Goal: Task Accomplishment & Management: Manage account settings

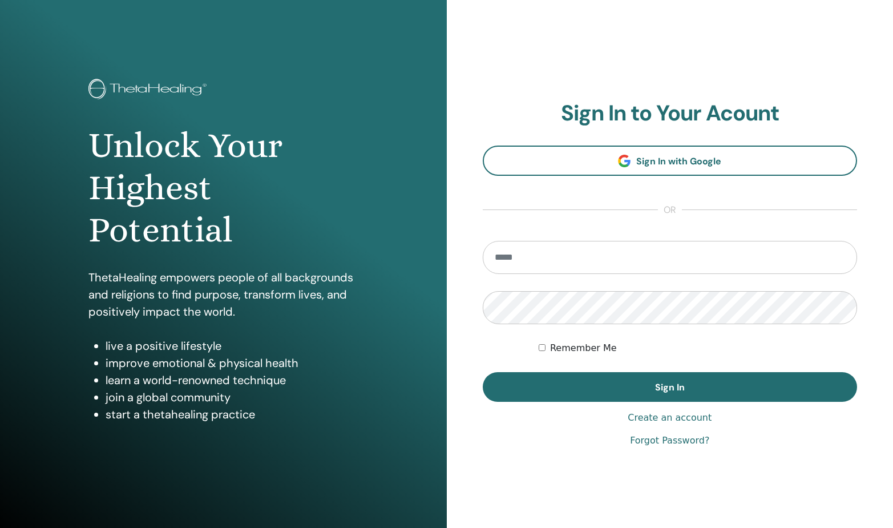
click at [543, 255] on input "email" at bounding box center [670, 257] width 375 height 33
type input "**********"
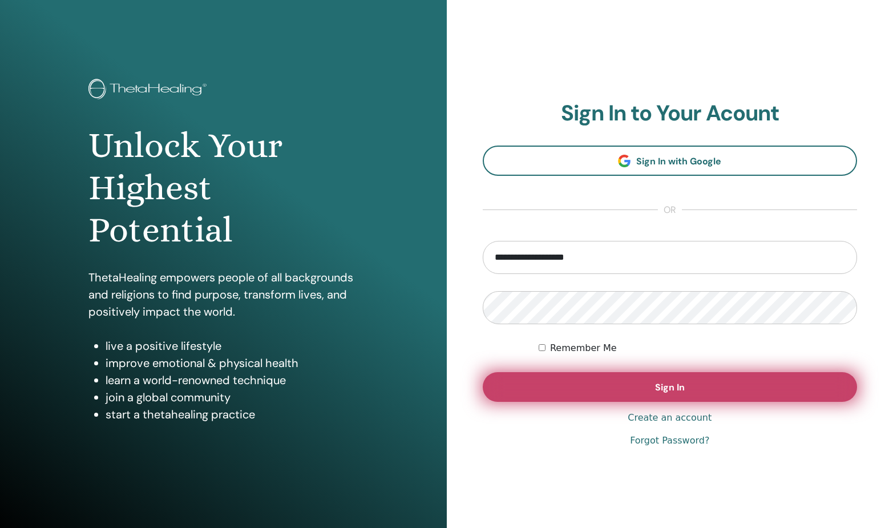
click at [598, 398] on button "Sign In" at bounding box center [670, 387] width 375 height 30
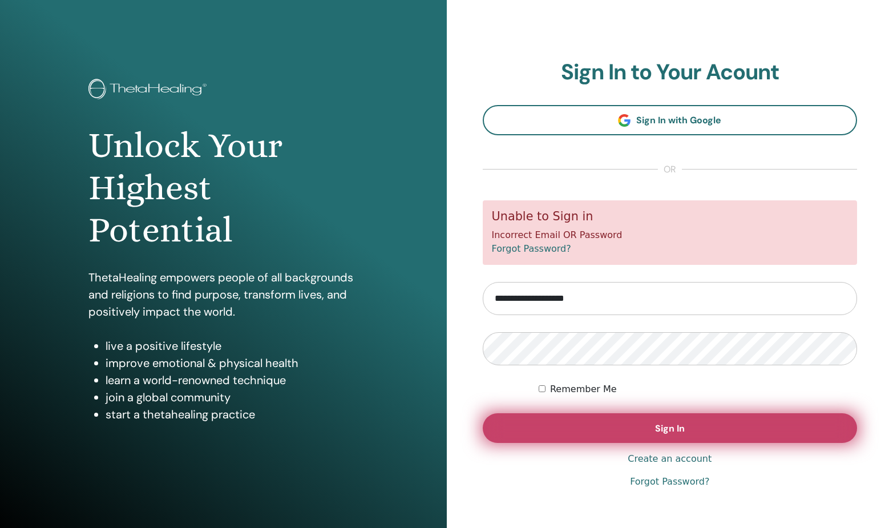
click at [636, 432] on button "Sign In" at bounding box center [670, 428] width 375 height 30
click at [624, 419] on button "Sign In" at bounding box center [670, 428] width 375 height 30
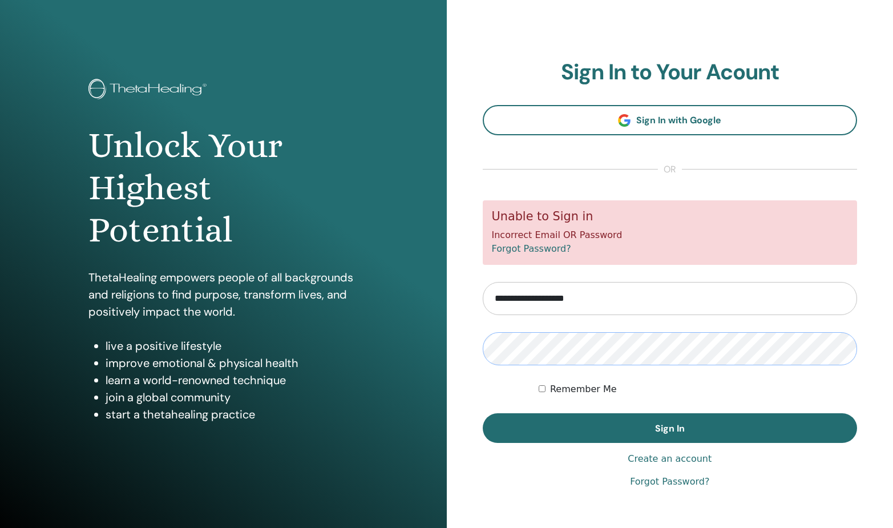
click at [577, 329] on form "**********" at bounding box center [670, 321] width 375 height 242
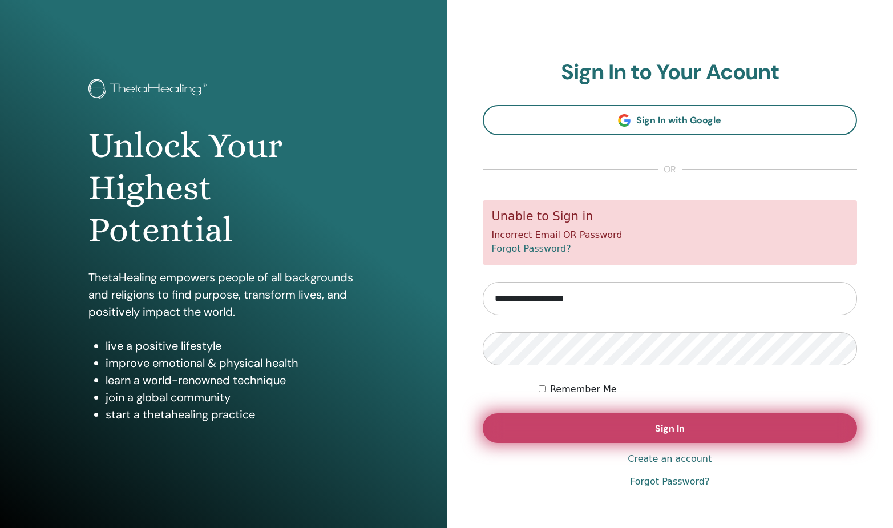
click at [665, 426] on span "Sign In" at bounding box center [670, 428] width 30 height 12
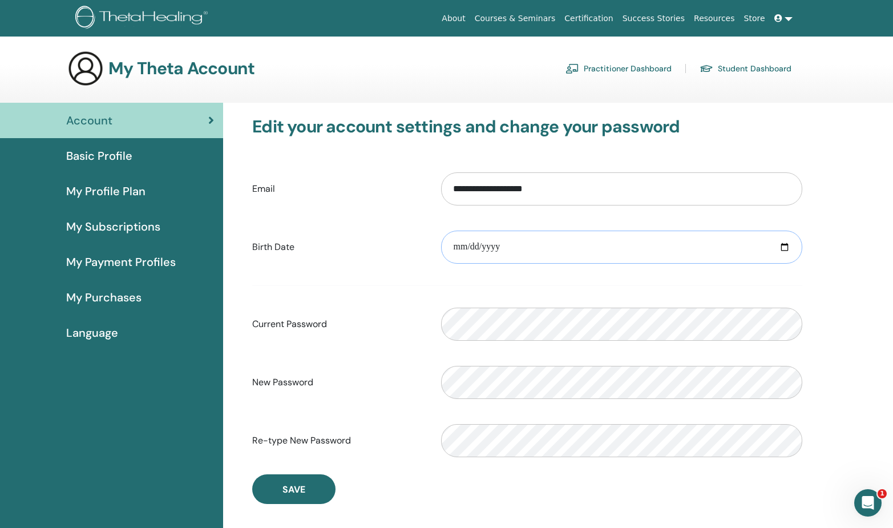
click at [551, 245] on input "**********" at bounding box center [621, 246] width 361 height 33
click at [536, 244] on input "**********" at bounding box center [621, 246] width 361 height 33
type input "**********"
click at [411, 324] on label "Current Password" at bounding box center [338, 324] width 189 height 22
click at [516, 247] on input "**********" at bounding box center [621, 246] width 361 height 33
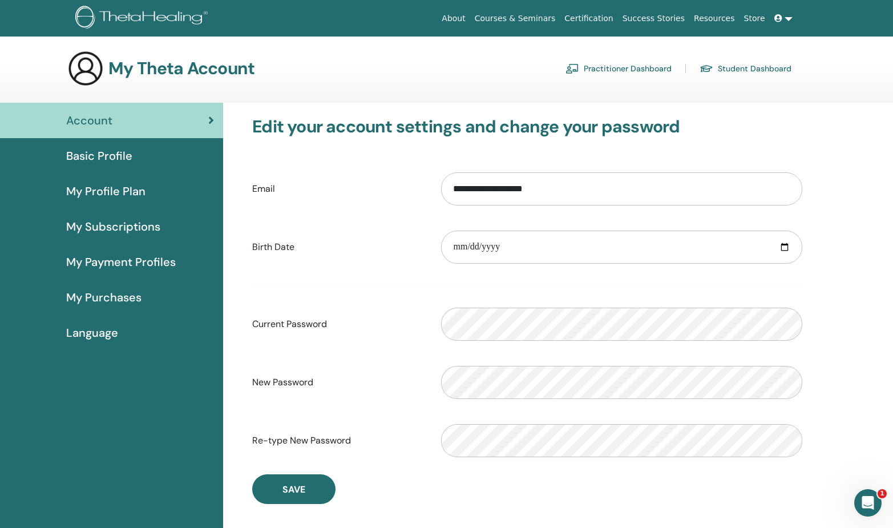
click at [791, 17] on link at bounding box center [783, 18] width 27 height 21
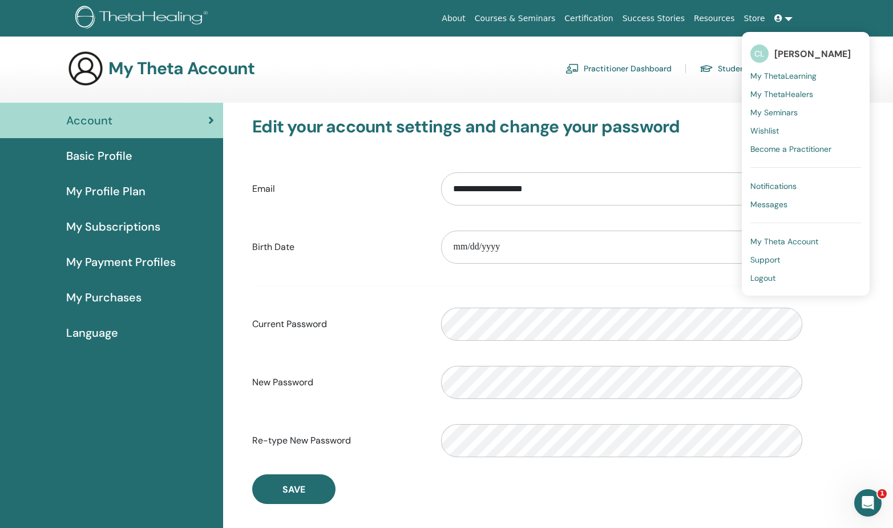
click at [470, 15] on link "About" at bounding box center [453, 18] width 33 height 21
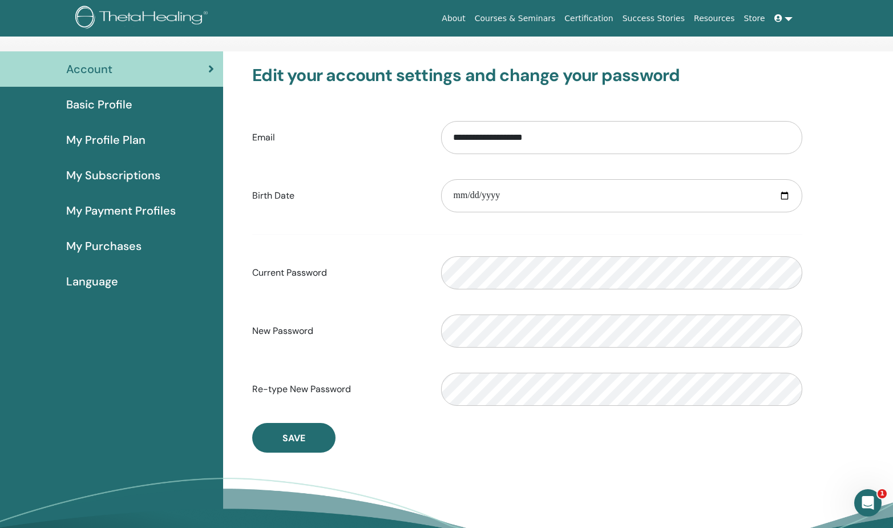
scroll to position [-1, 0]
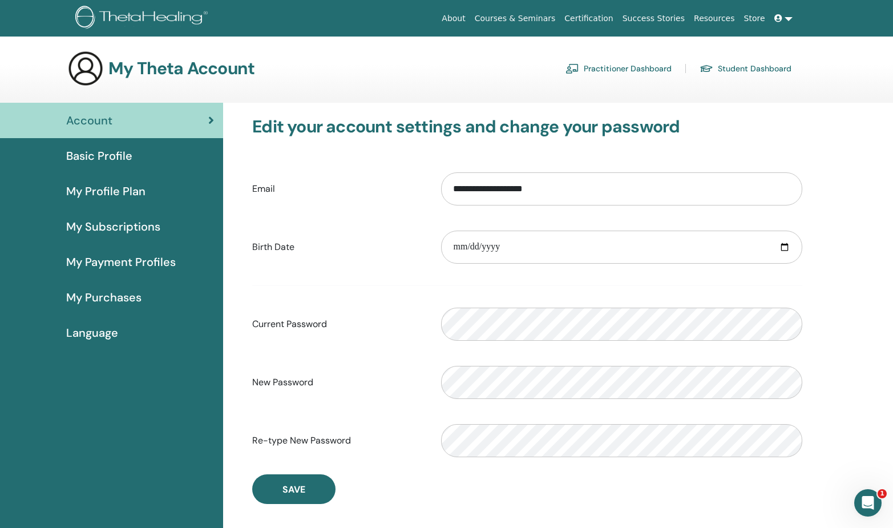
click at [96, 158] on span "Basic Profile" at bounding box center [99, 155] width 66 height 17
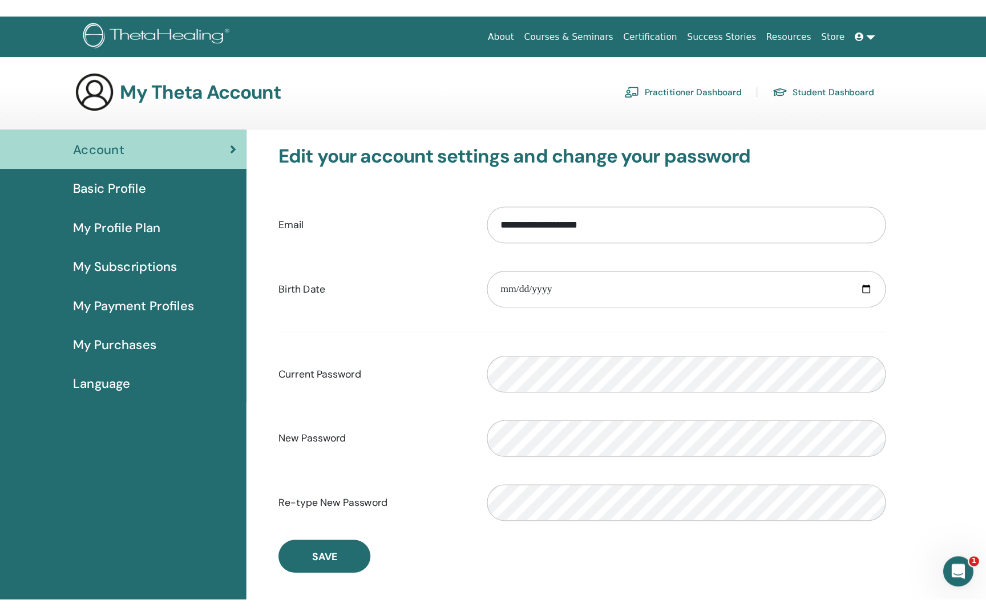
scroll to position [0, 0]
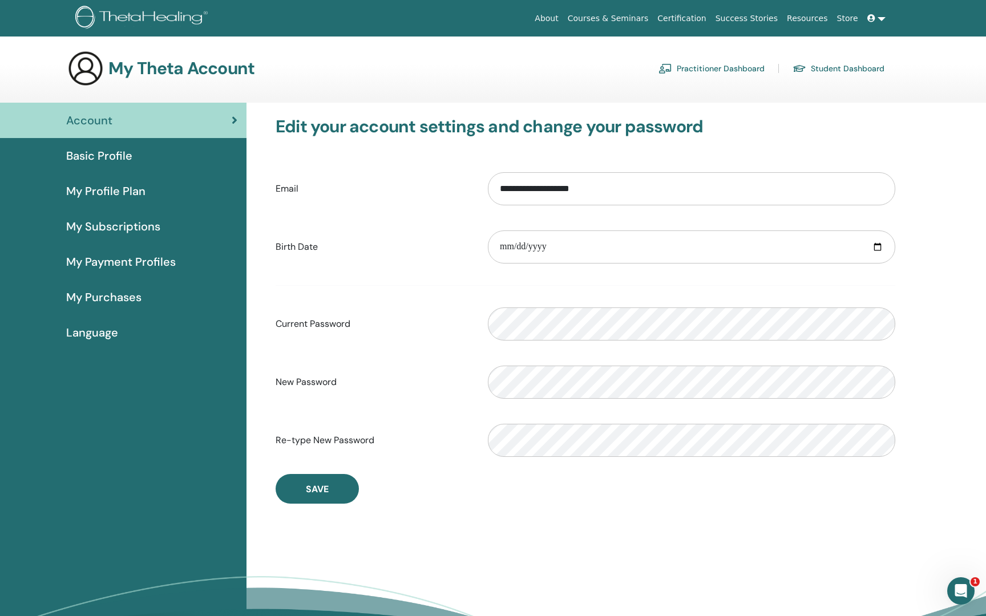
click at [823, 70] on link "Student Dashboard" at bounding box center [838, 68] width 92 height 18
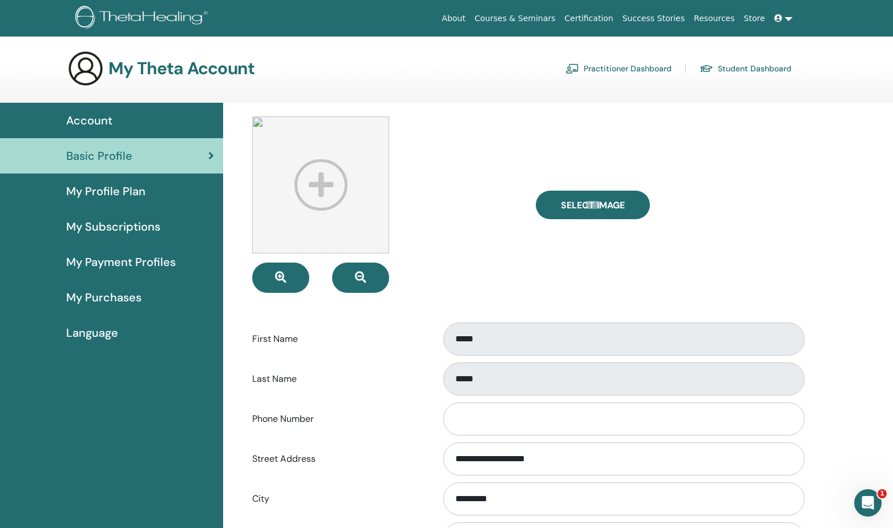
click at [881, 394] on div "**********" at bounding box center [558, 519] width 670 height 832
drag, startPoint x: 1734, startPoint y: 853, endPoint x: 872, endPoint y: 495, distance: 934.0
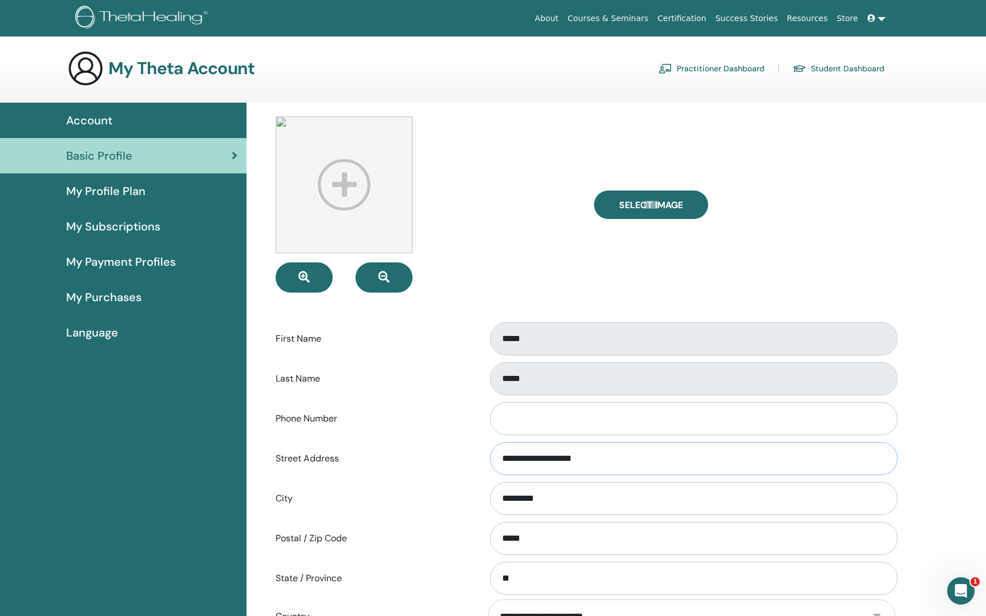
drag, startPoint x: 608, startPoint y: 459, endPoint x: 378, endPoint y: 449, distance: 230.1
click at [378, 449] on div "**********" at bounding box center [585, 459] width 637 height 38
drag, startPoint x: 555, startPoint y: 498, endPoint x: 420, endPoint y: 497, distance: 134.1
click at [420, 497] on div "City *********" at bounding box center [585, 499] width 637 height 38
drag, startPoint x: 535, startPoint y: 539, endPoint x: 434, endPoint y: 546, distance: 101.2
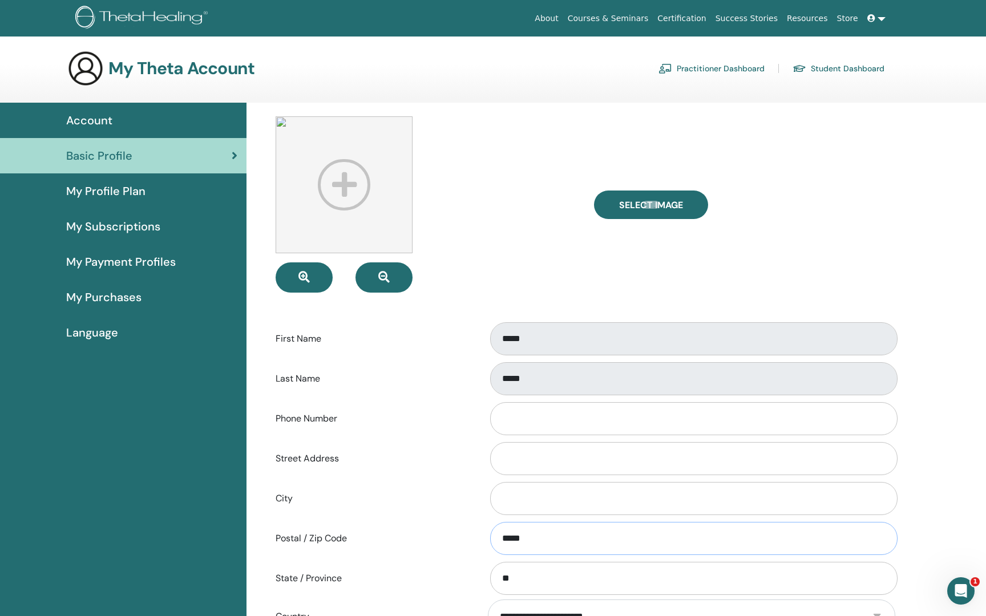
click at [434, 527] on div "Postal / Zip Code *****" at bounding box center [585, 539] width 637 height 38
type input "*"
click at [555, 527] on input "**" at bounding box center [693, 578] width 407 height 33
type input "*"
click at [892, 527] on div "Select Image First Name ***** Last Name ***** Phone Number Street Address City …" at bounding box center [615, 519] width 739 height 832
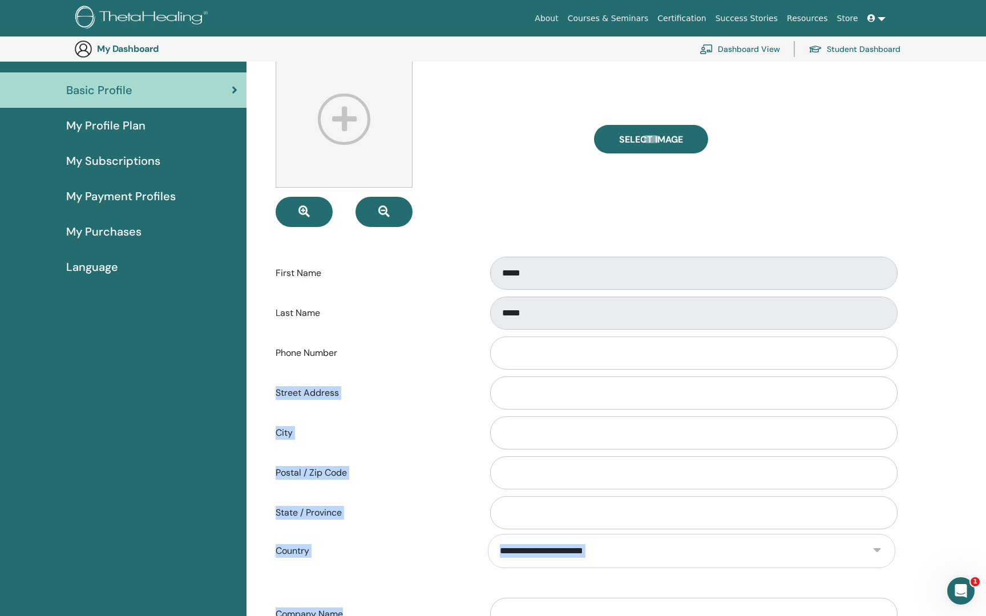
scroll to position [123, 0]
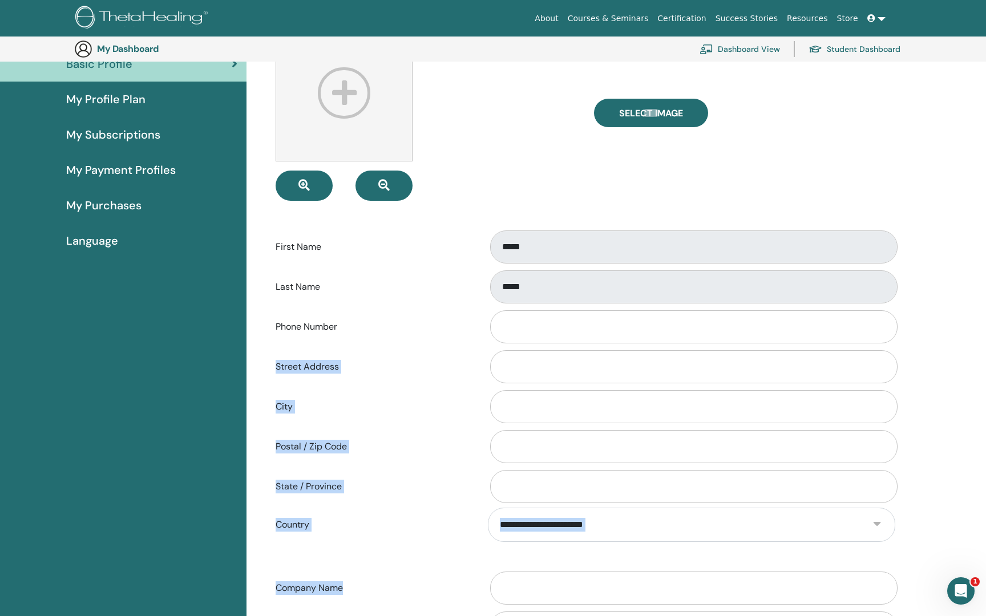
drag, startPoint x: 982, startPoint y: 427, endPoint x: 985, endPoint y: 616, distance: 188.3
click at [892, 527] on div "Select Image First Name ***** Last Name ***** Phone Number Street Address City …" at bounding box center [615, 427] width 739 height 832
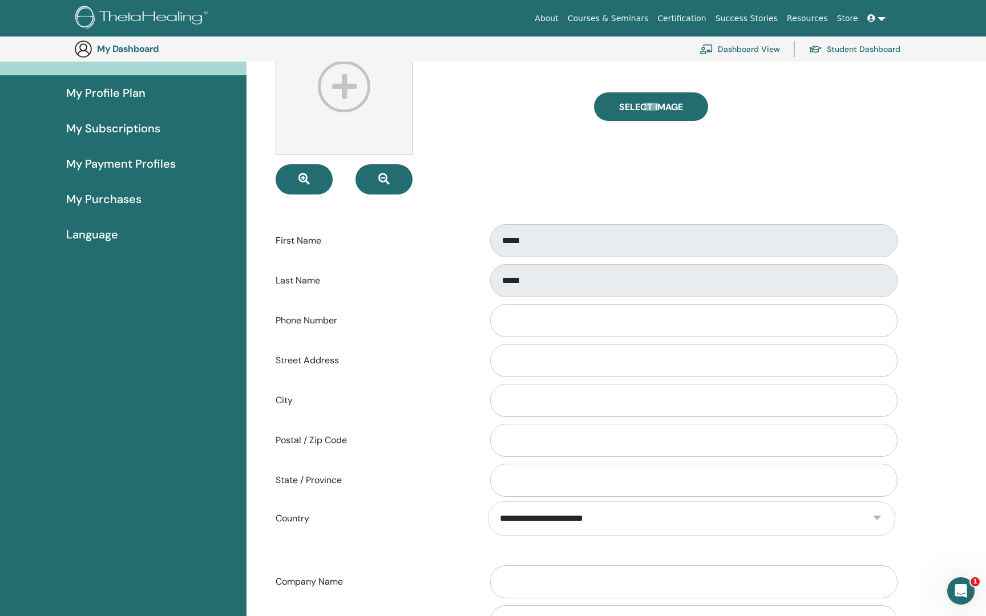
click at [467, 527] on form "**********" at bounding box center [586, 329] width 620 height 622
click at [892, 476] on div "Select Image First Name ***** Last Name ***** Phone Number Street Address City …" at bounding box center [615, 421] width 739 height 832
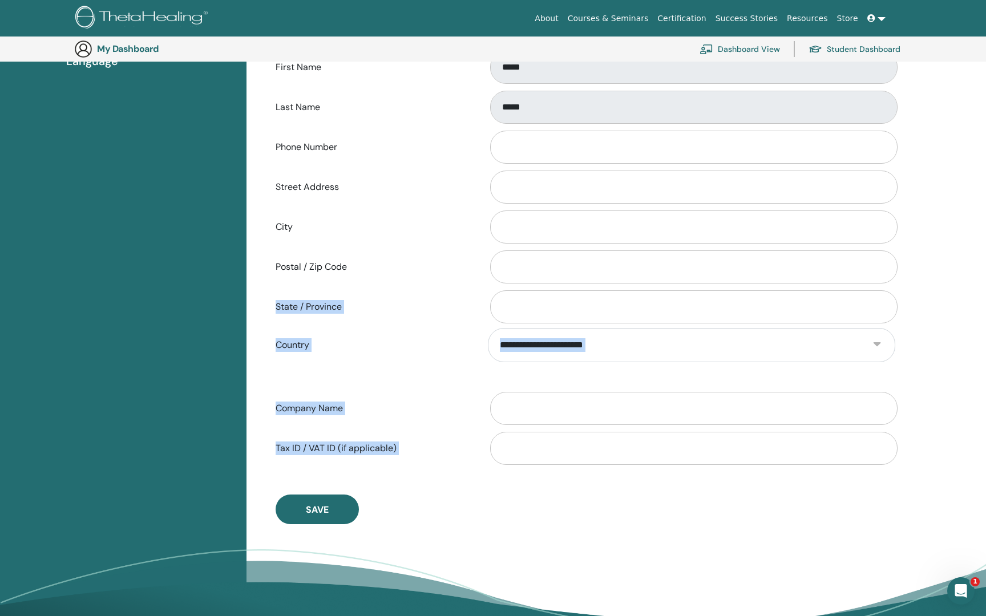
drag, startPoint x: 985, startPoint y: 440, endPoint x: 985, endPoint y: 616, distance: 175.1
click at [892, 319] on body "About Courses & Seminars Certification Success Stories Resources Store CL Caryl…" at bounding box center [493, 11] width 986 height 616
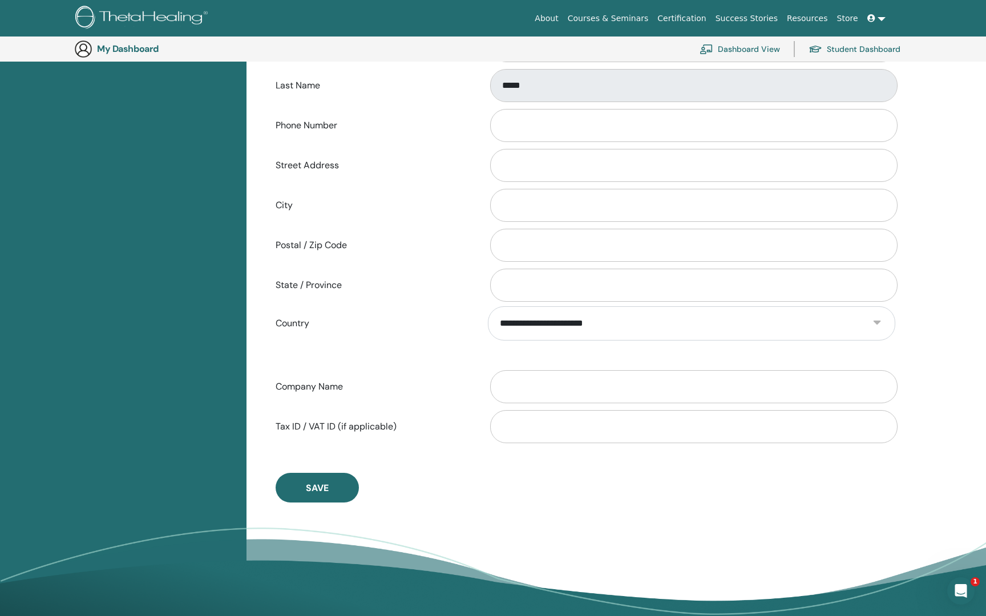
click at [502, 495] on div "Select Image First Name ***** Last Name ***** Phone Number Street Address City …" at bounding box center [585, 162] width 637 height 679
click at [892, 245] on div "Select Image First Name ***** Last Name ***** Phone Number Street Address City …" at bounding box center [615, 225] width 739 height 832
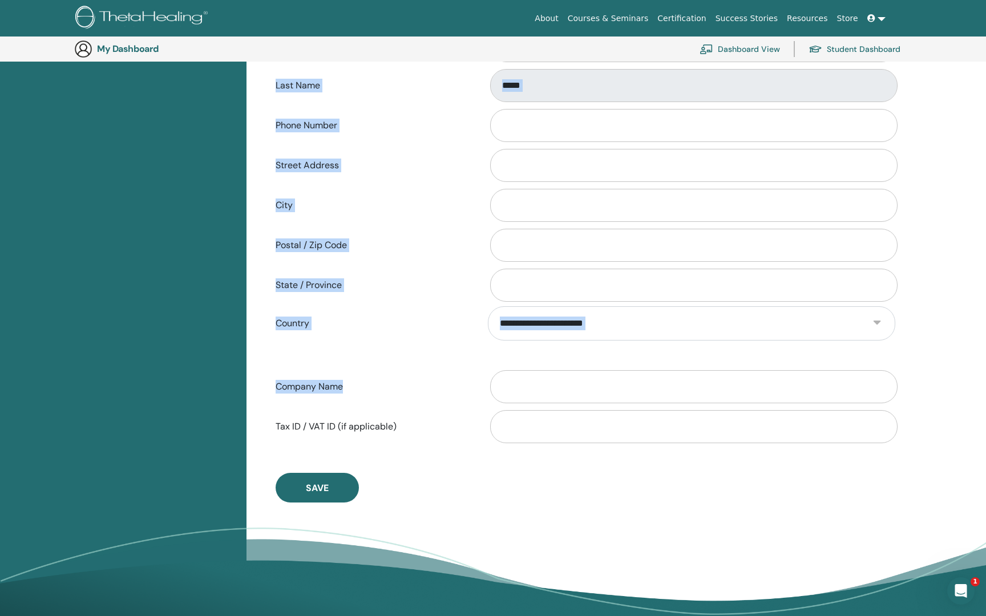
drag, startPoint x: 981, startPoint y: 351, endPoint x: 985, endPoint y: 60, distance: 291.0
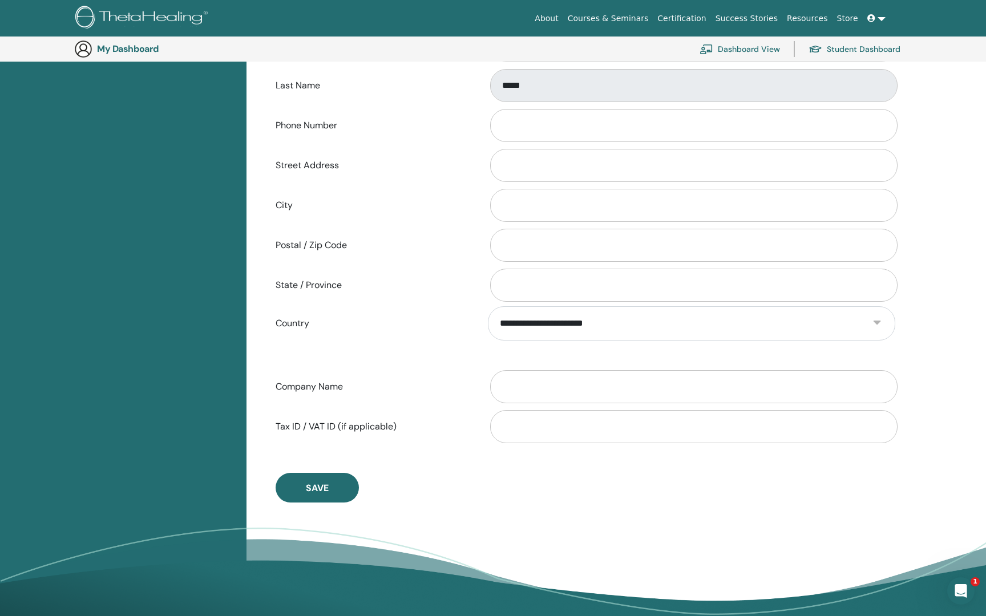
click at [309, 490] on span "Save" at bounding box center [317, 488] width 23 height 12
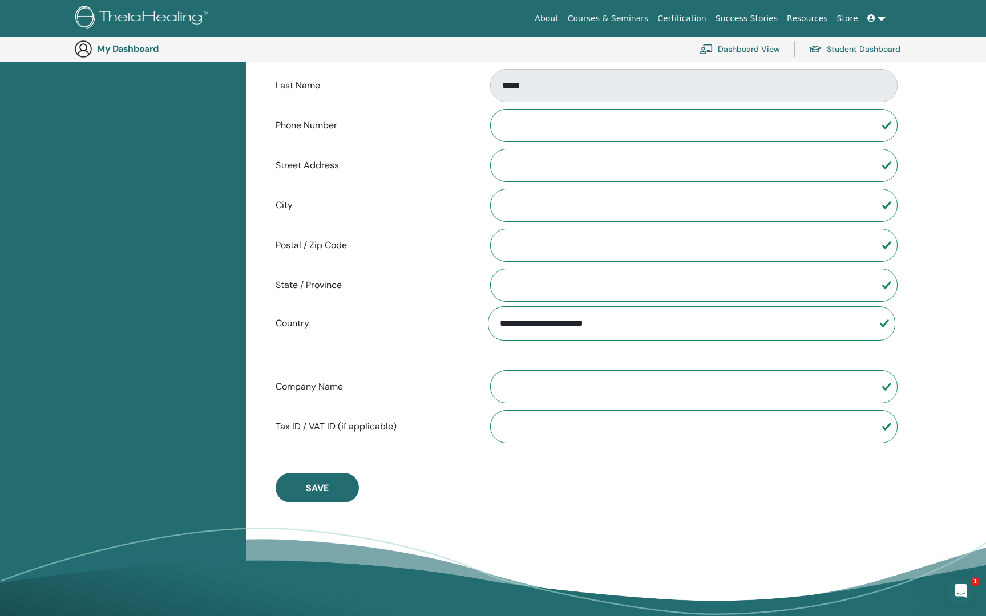
click at [143, 42] on div "My Dashboard Dashboard View Student Dashboard" at bounding box center [501, 49] width 855 height 25
click at [143, 49] on h3 "My Dashboard" at bounding box center [154, 48] width 114 height 11
drag, startPoint x: 143, startPoint y: 49, endPoint x: 130, endPoint y: 49, distance: 13.7
click at [130, 49] on h3 "My Dashboard" at bounding box center [154, 48] width 114 height 11
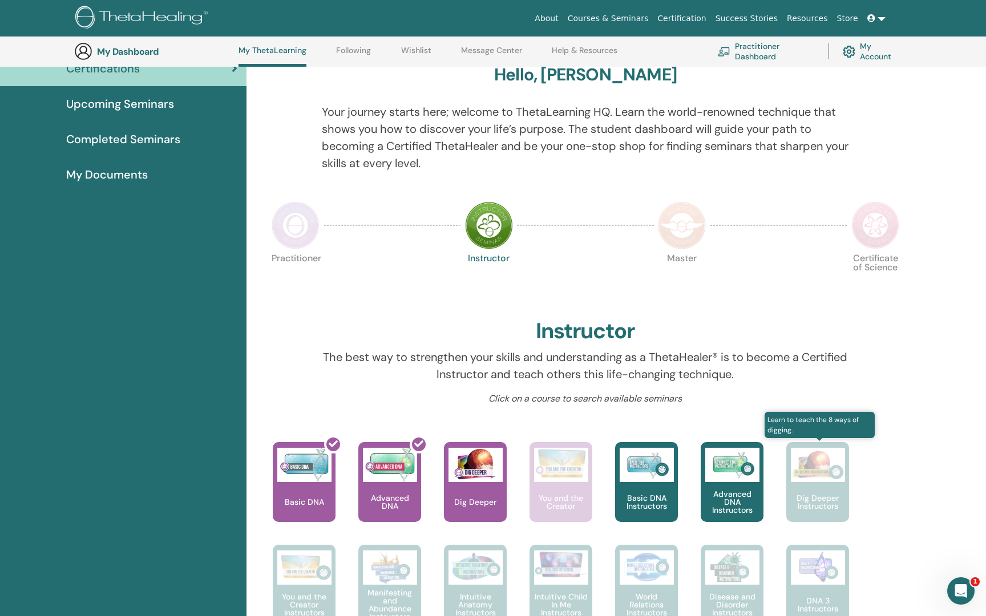
scroll to position [83, 0]
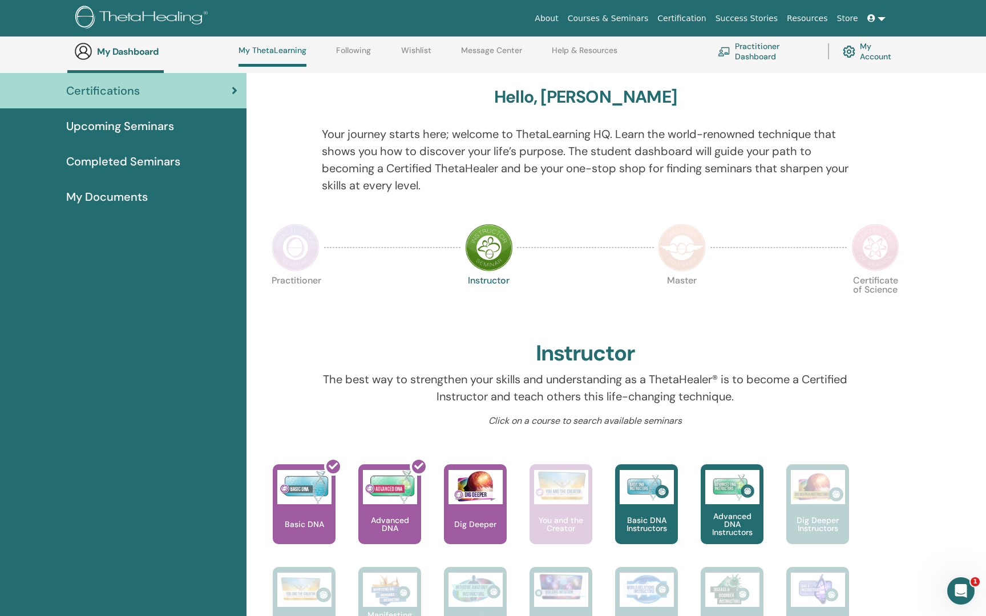
click at [489, 50] on link "Message Center" at bounding box center [491, 55] width 61 height 18
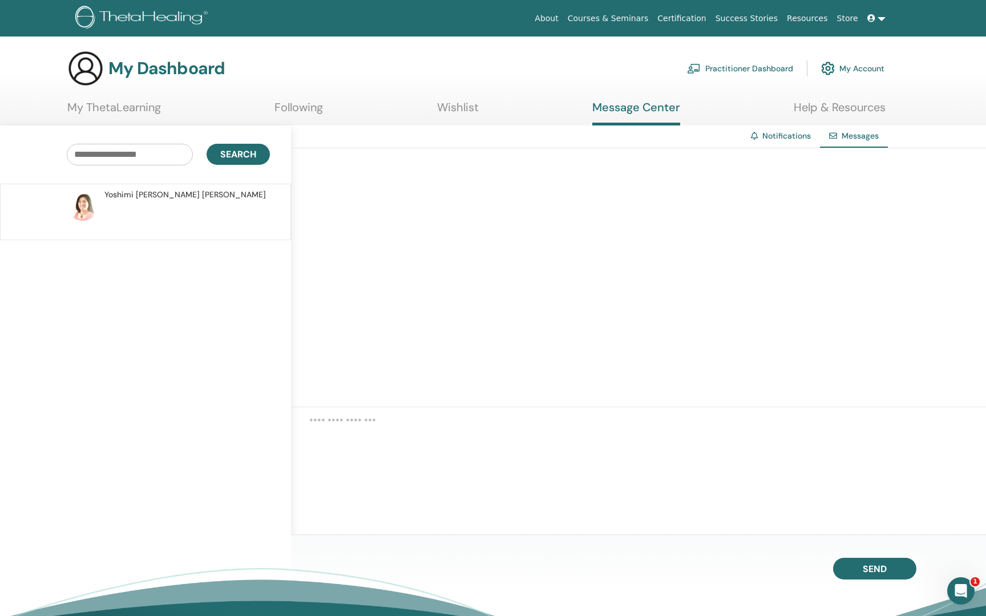
click at [303, 103] on link "Following" at bounding box center [298, 111] width 48 height 22
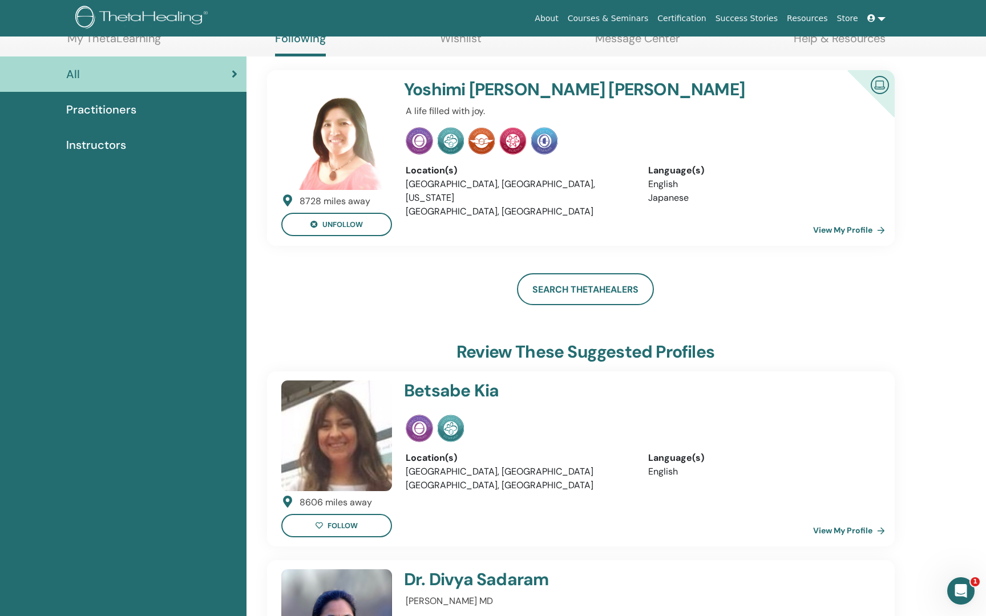
scroll to position [67, 0]
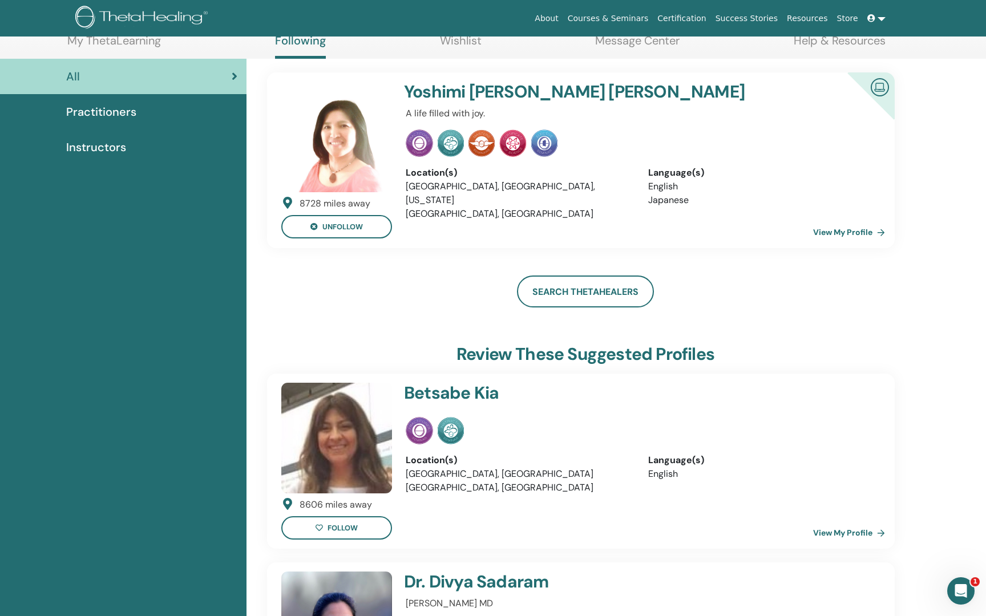
click at [123, 109] on span "Practitioners" at bounding box center [101, 111] width 70 height 17
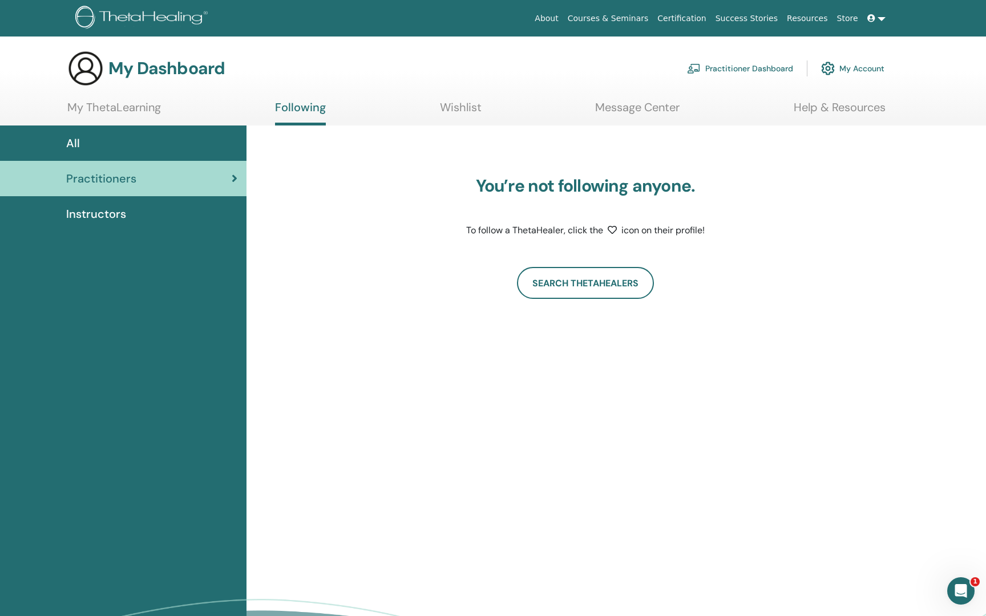
click at [112, 212] on span "Instructors" at bounding box center [96, 213] width 60 height 17
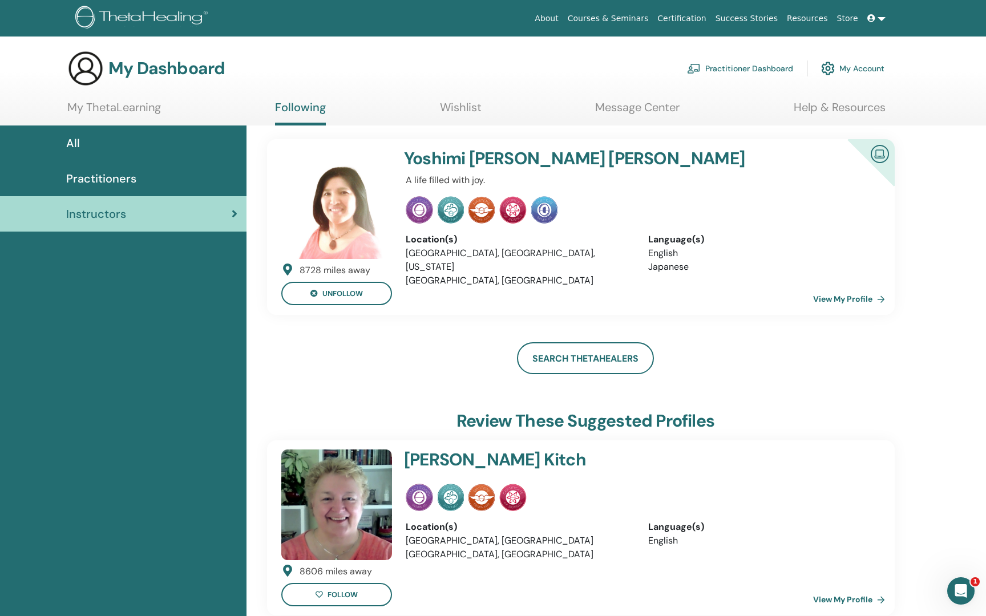
click at [87, 106] on link "My ThetaLearning" at bounding box center [114, 111] width 94 height 22
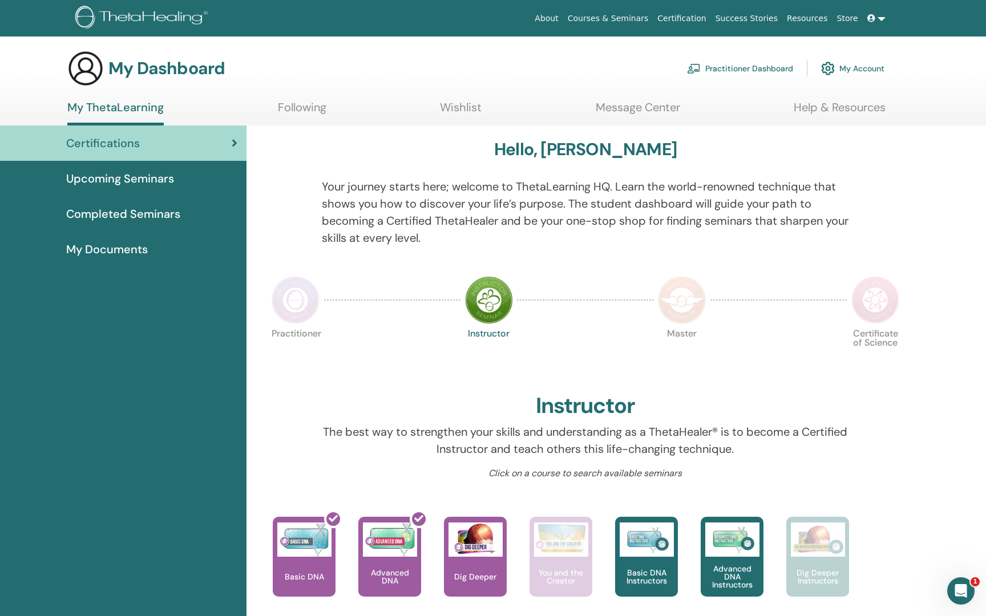
click at [697, 16] on link "Certification" at bounding box center [682, 18] width 58 height 21
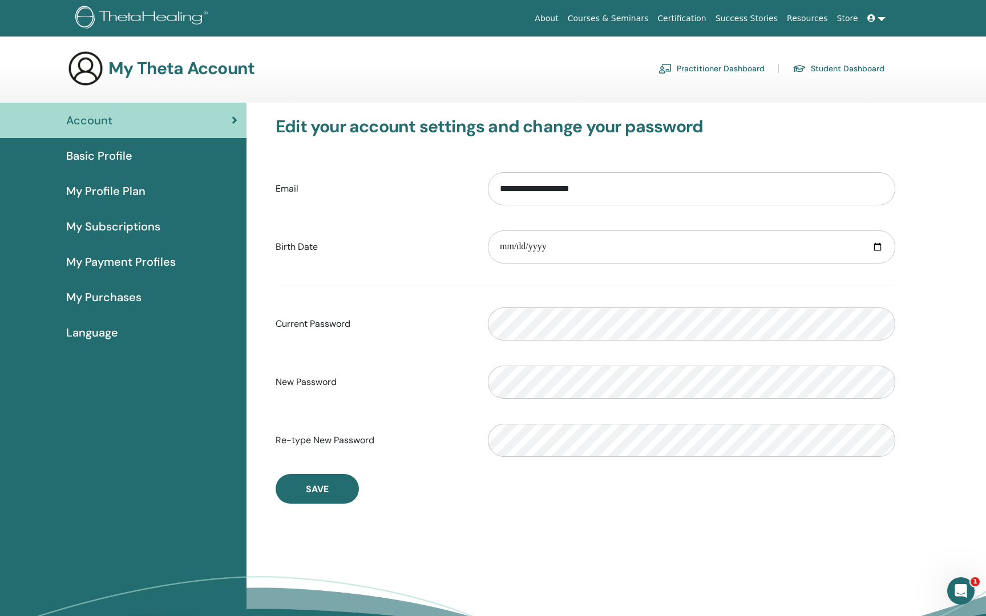
click at [217, 123] on div "Account" at bounding box center [123, 120] width 228 height 17
click at [149, 157] on div "Basic Profile" at bounding box center [123, 155] width 228 height 17
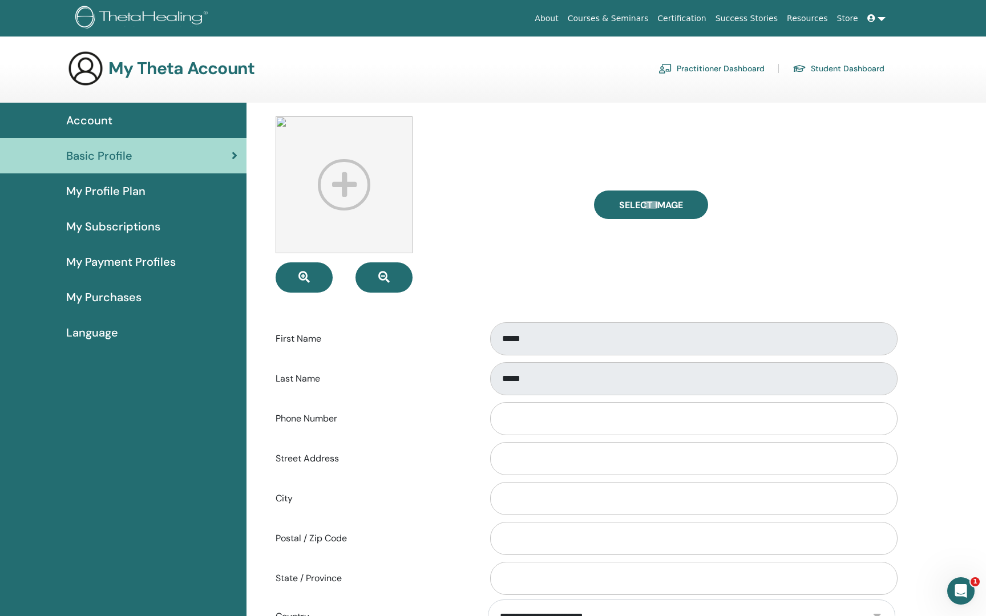
click at [933, 431] on div "Select Image First Name ***** Last Name ***** Phone Number Street Address City …" at bounding box center [615, 519] width 739 height 832
drag, startPoint x: 882, startPoint y: 436, endPoint x: 937, endPoint y: 399, distance: 65.8
click at [882, 435] on div at bounding box center [691, 419] width 424 height 38
drag, startPoint x: 118, startPoint y: 48, endPoint x: 124, endPoint y: 53, distance: 8.6
click at [124, 53] on main "My Theta Account Practitioner Dashboard Student Dashboard Account Basic Profile" at bounding box center [493, 486] width 986 height 899
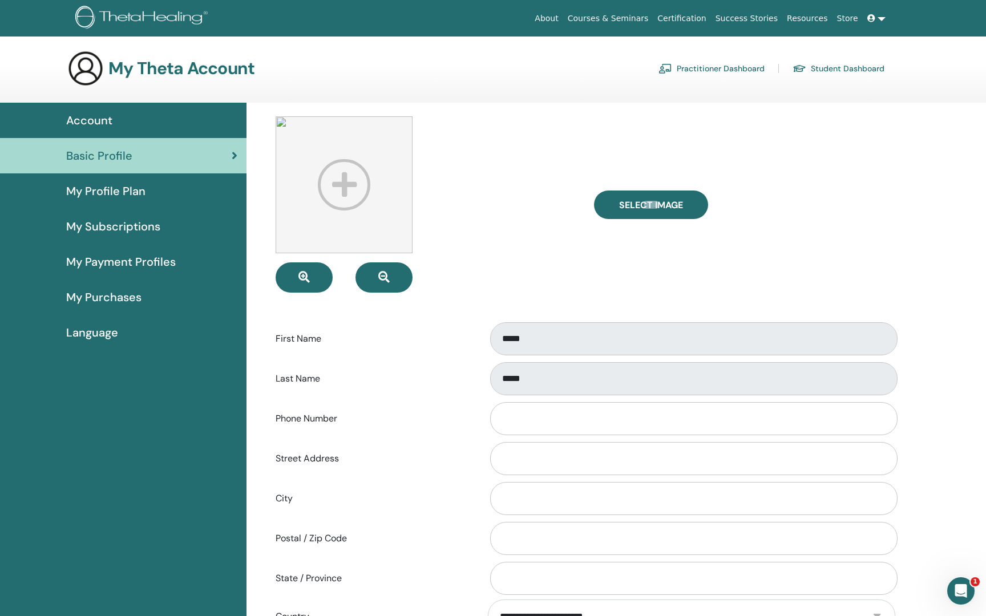
click at [175, 262] on span "My Payment Profiles" at bounding box center [121, 261] width 110 height 17
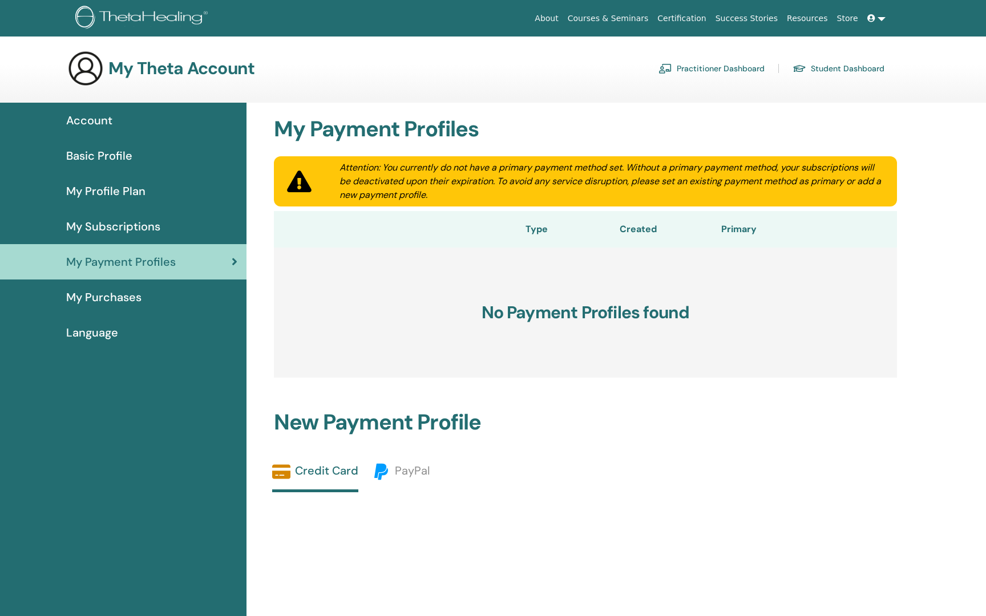
click at [160, 218] on div "My Subscriptions" at bounding box center [123, 226] width 228 height 17
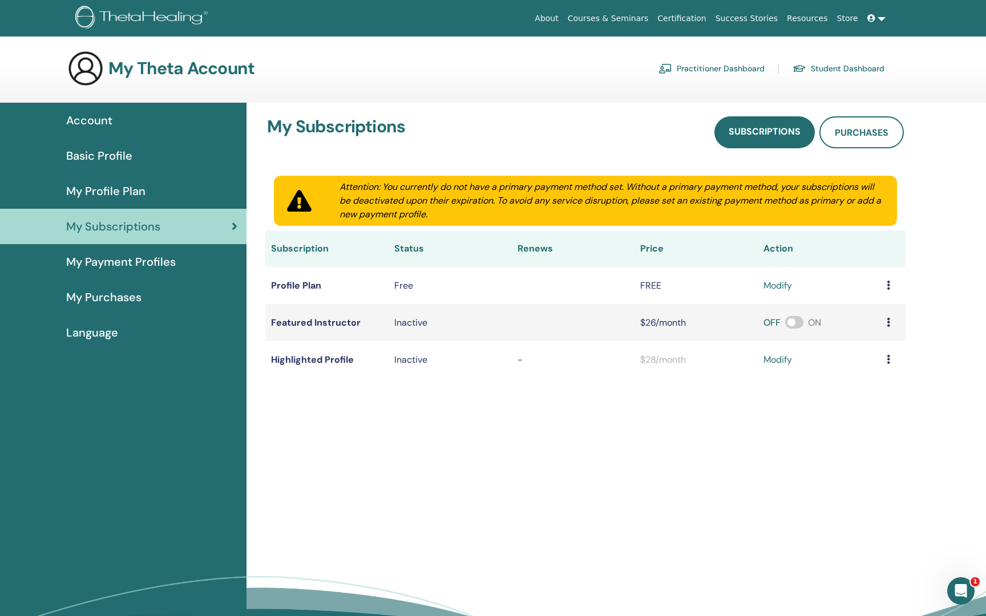
click at [817, 70] on link "Student Dashboard" at bounding box center [838, 68] width 92 height 18
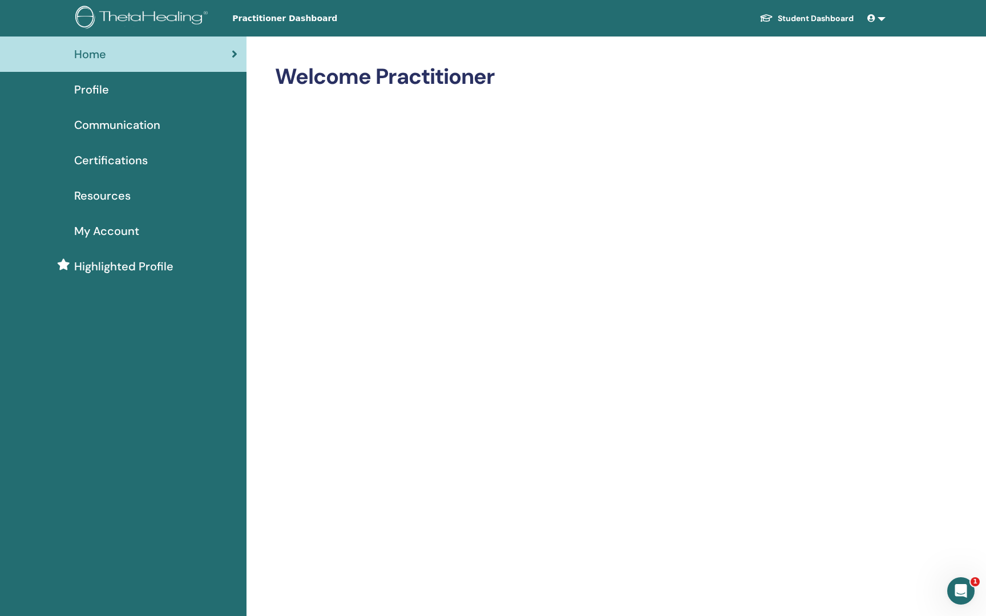
click at [104, 90] on span "Profile" at bounding box center [91, 89] width 35 height 17
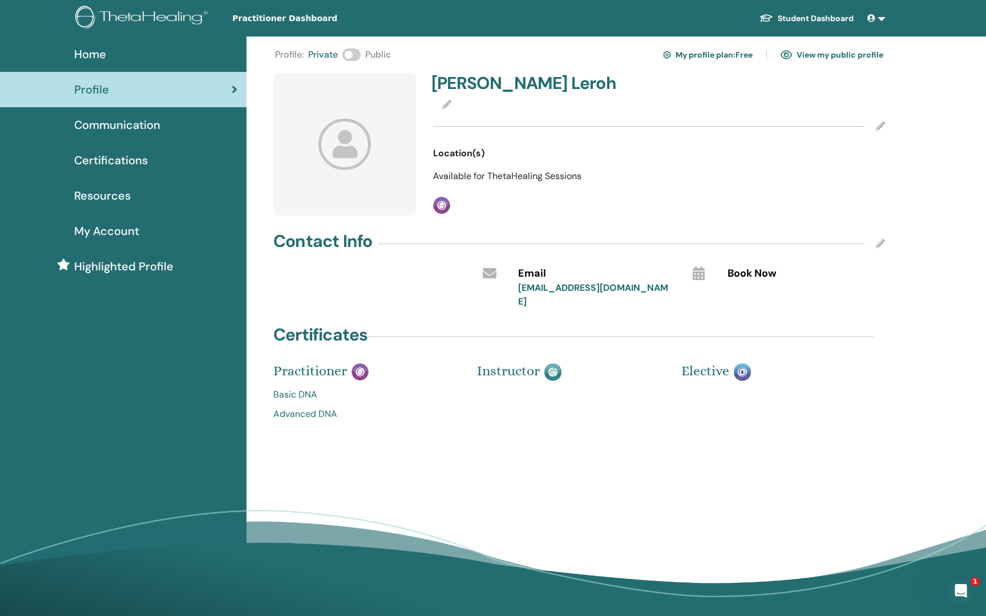
click at [784, 54] on img at bounding box center [785, 55] width 11 height 10
drag, startPoint x: 349, startPoint y: 53, endPoint x: 366, endPoint y: 53, distance: 16.5
click at [366, 53] on div "Profile : Private Public My profile plan : Free View my public profile" at bounding box center [579, 55] width 608 height 18
click at [804, 55] on link "View my public profile" at bounding box center [831, 55] width 103 height 18
click at [349, 53] on span at bounding box center [351, 54] width 18 height 13
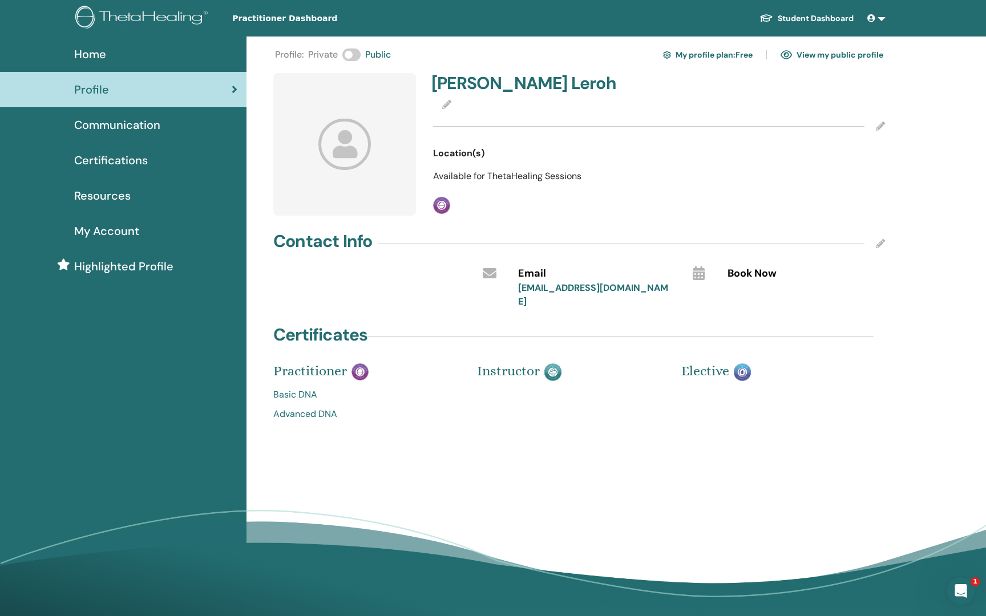
click at [807, 53] on link "View my public profile" at bounding box center [831, 55] width 103 height 18
drag, startPoint x: 353, startPoint y: 51, endPoint x: 339, endPoint y: 51, distance: 13.7
click at [339, 51] on div "Profile : Private Public My profile plan : Free View my public profile" at bounding box center [579, 55] width 608 height 18
click at [352, 52] on span at bounding box center [351, 54] width 18 height 13
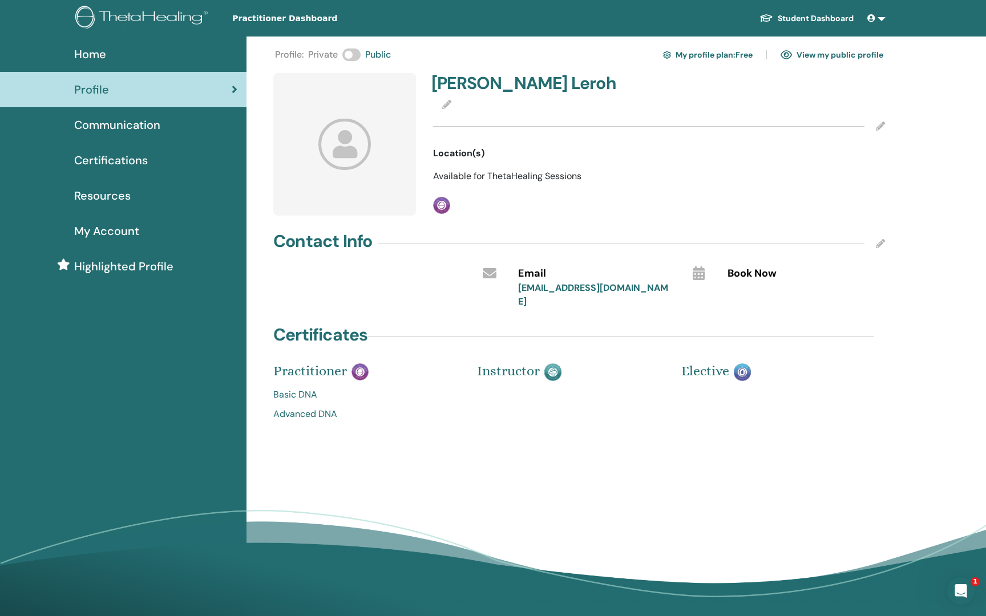
click at [354, 53] on span at bounding box center [351, 54] width 18 height 13
click at [876, 18] on span at bounding box center [872, 18] width 10 height 9
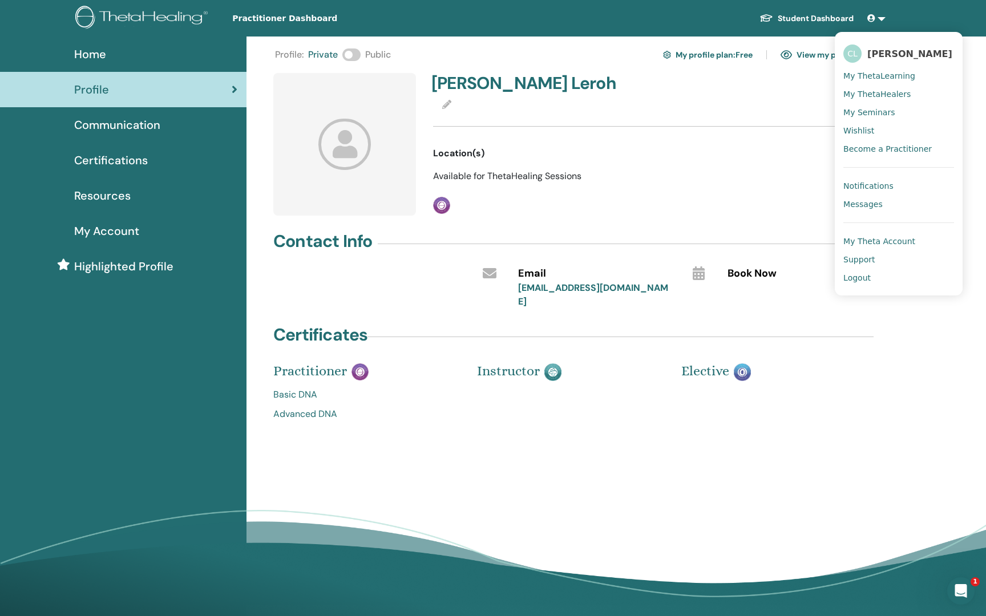
click at [807, 403] on div "Elective" at bounding box center [775, 399] width 204 height 56
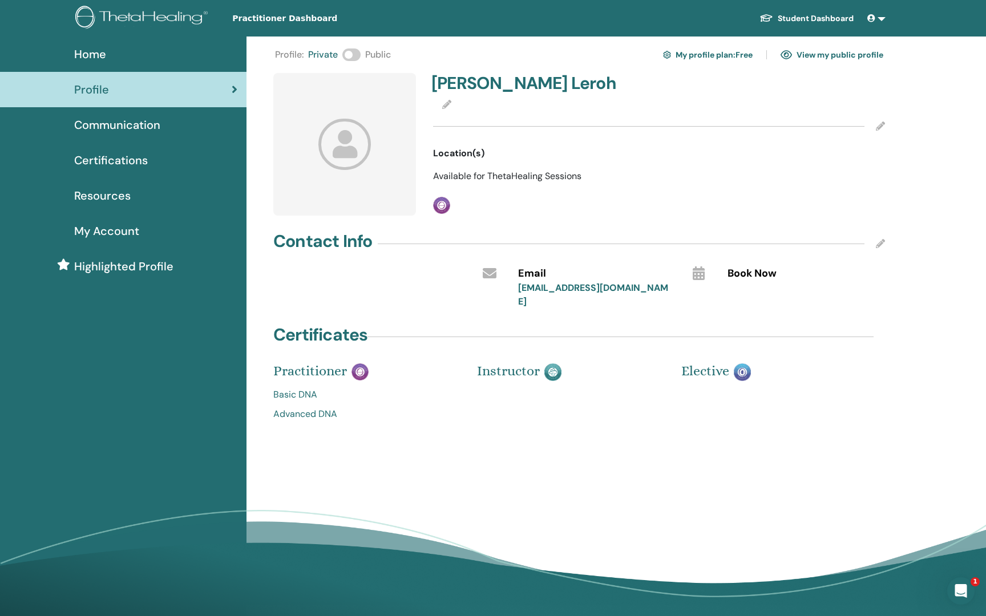
scroll to position [7, 0]
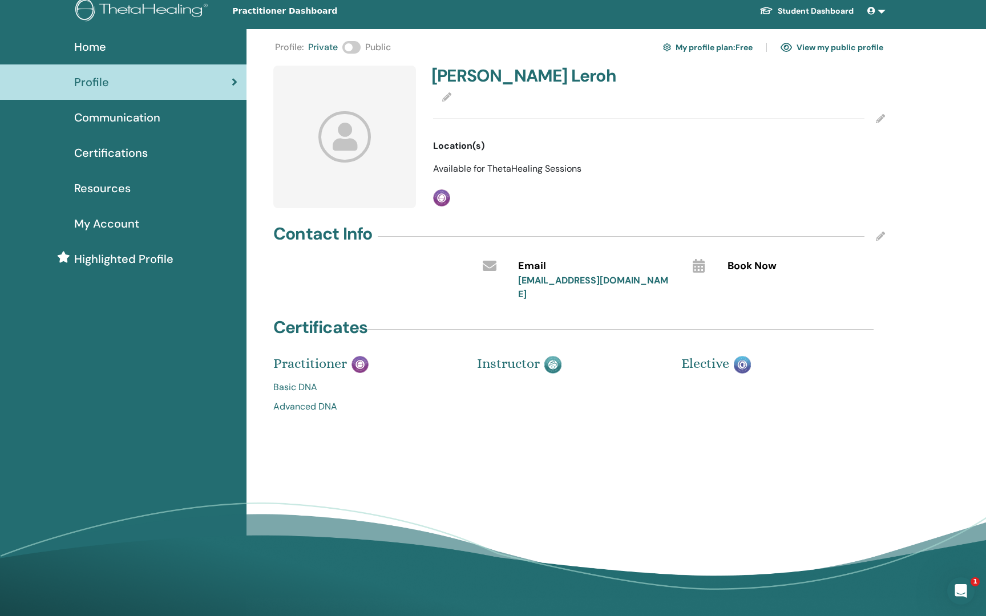
click at [880, 118] on icon at bounding box center [880, 118] width 9 height 9
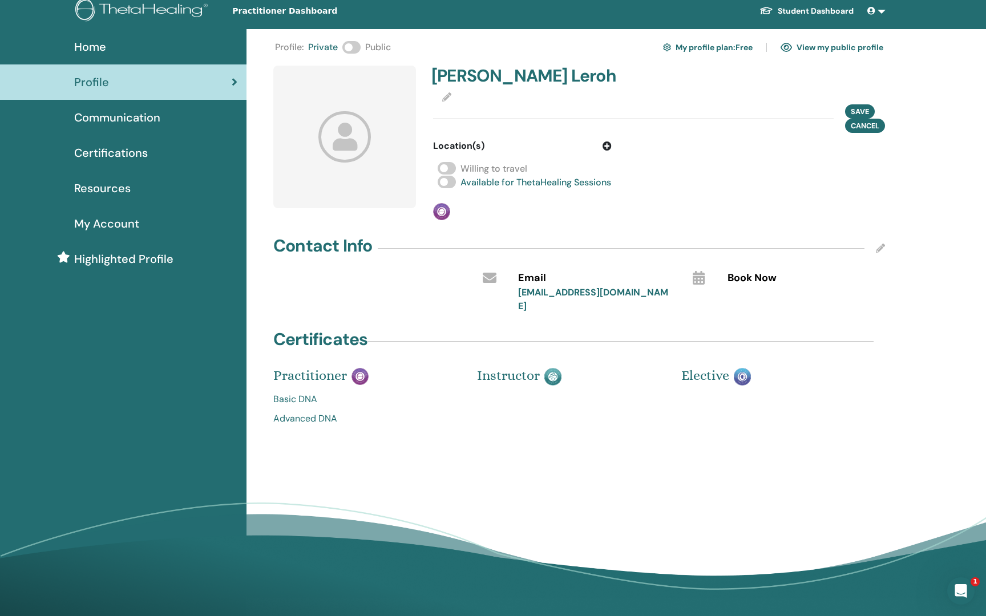
click at [446, 182] on span at bounding box center [447, 182] width 18 height 13
click at [845, 482] on div "Profile : Private Public My profile plan : Free View my public profile Caryl Le…" at bounding box center [615, 323] width 739 height 588
click at [865, 121] on span "Cancel" at bounding box center [865, 126] width 29 height 12
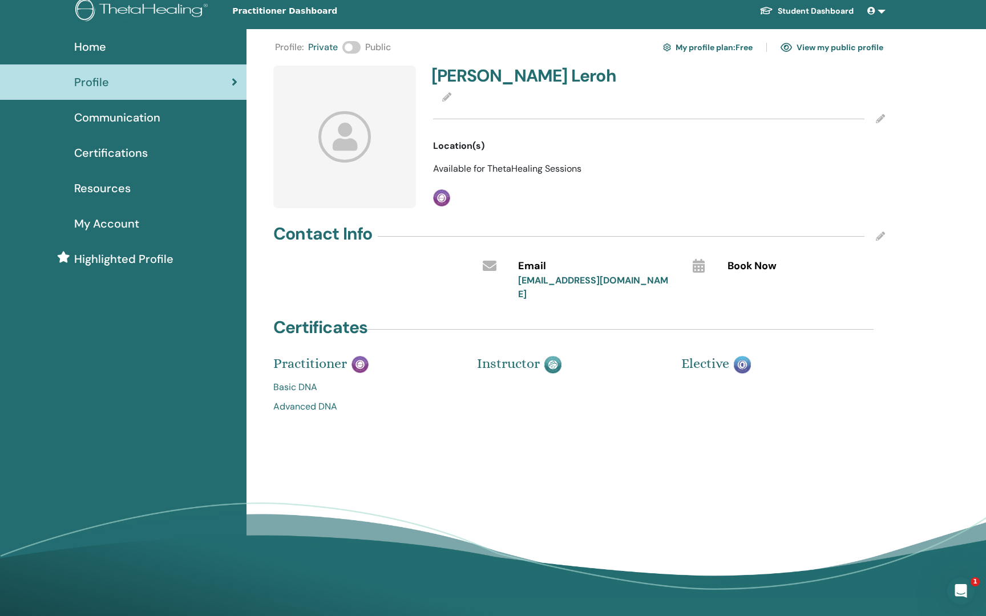
click at [877, 119] on icon at bounding box center [880, 118] width 9 height 9
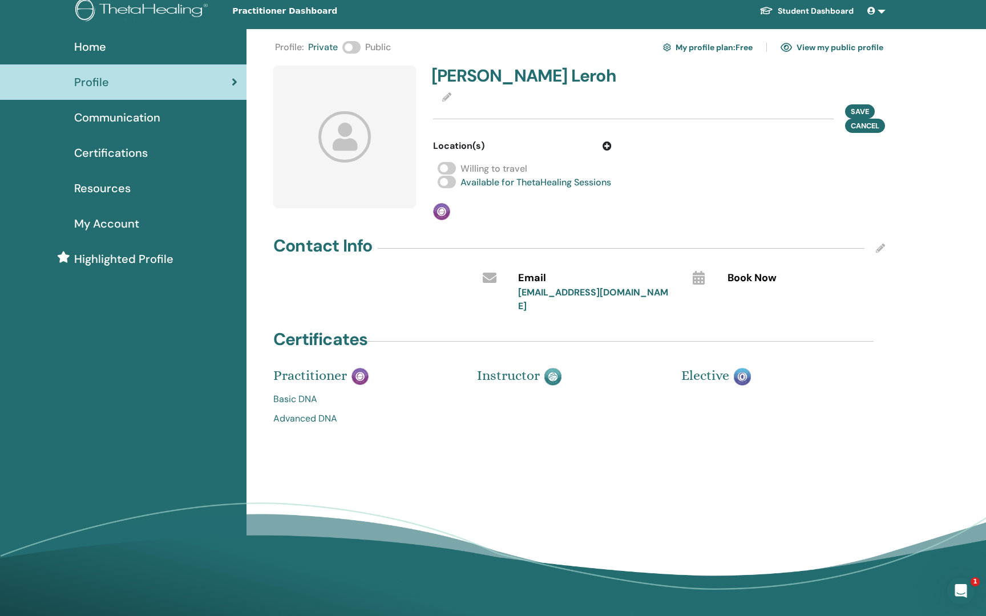
click at [443, 180] on span at bounding box center [447, 182] width 18 height 13
click at [847, 108] on button "Save" at bounding box center [860, 111] width 30 height 14
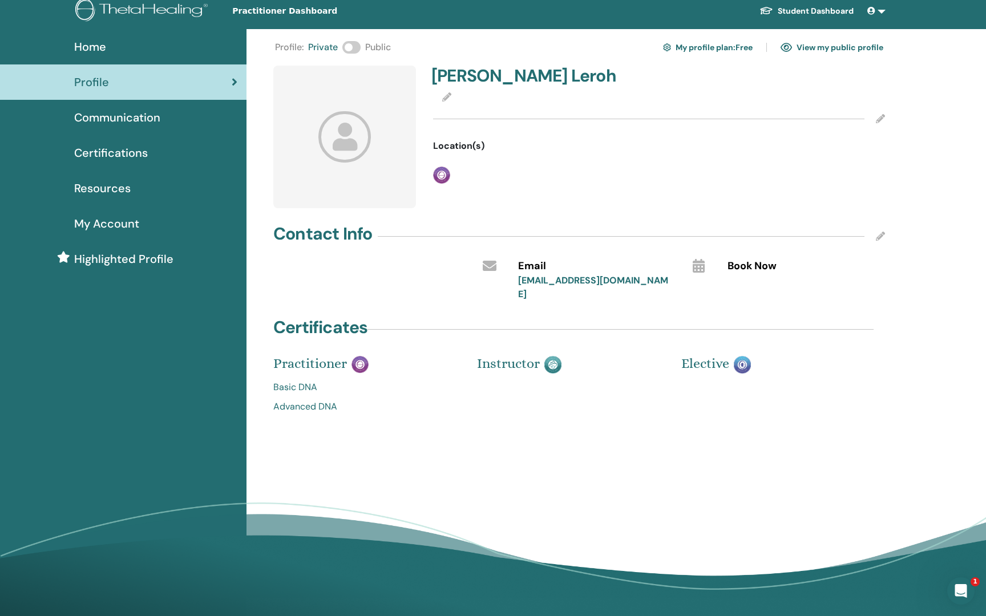
click at [717, 440] on div "Profile : Private Public My profile plan : Free View my public profile Caryl Le…" at bounding box center [615, 323] width 739 height 588
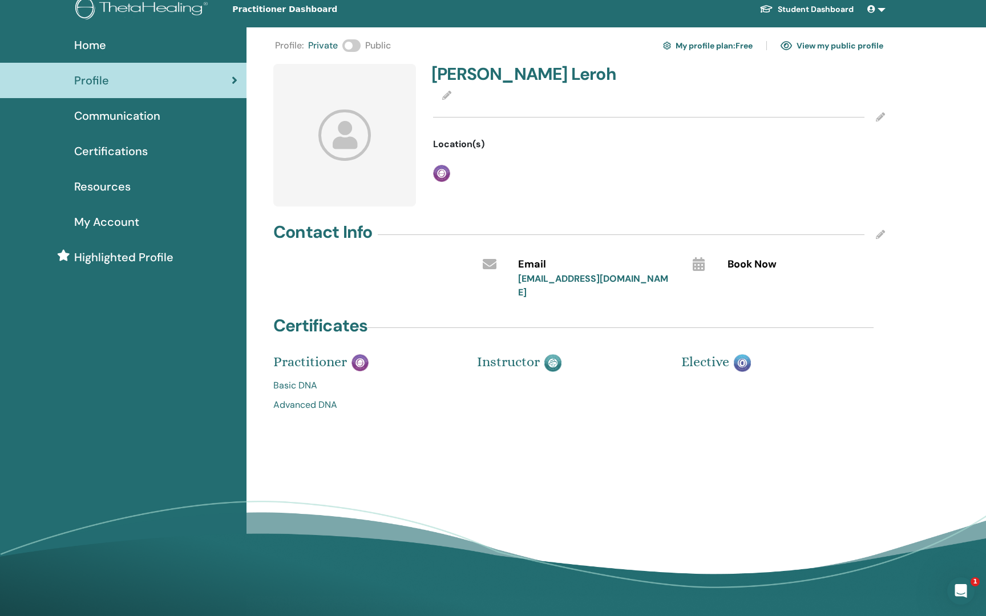
click at [112, 186] on span "Resources" at bounding box center [102, 186] width 56 height 17
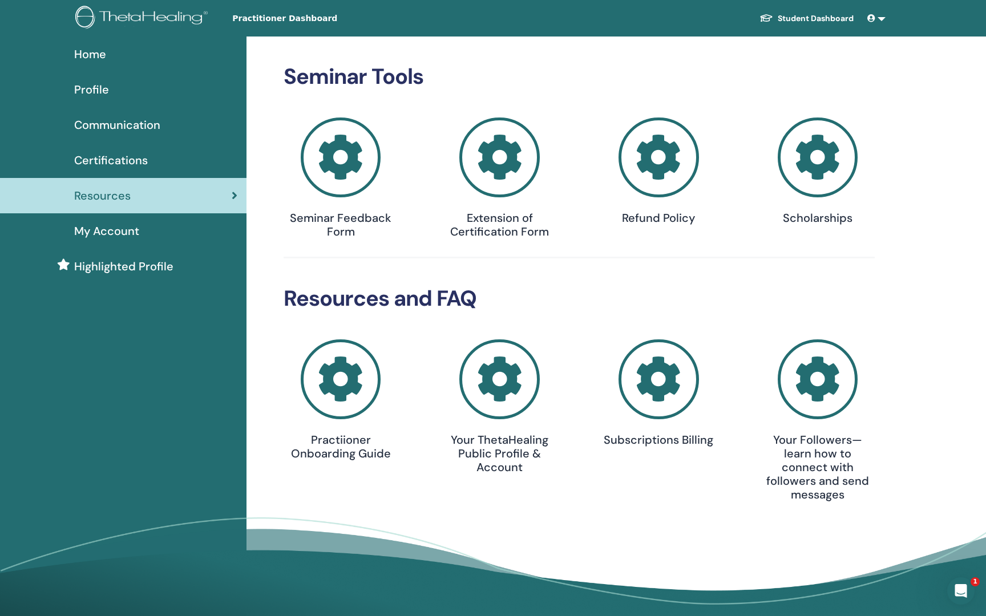
click at [118, 163] on span "Certifications" at bounding box center [111, 160] width 74 height 17
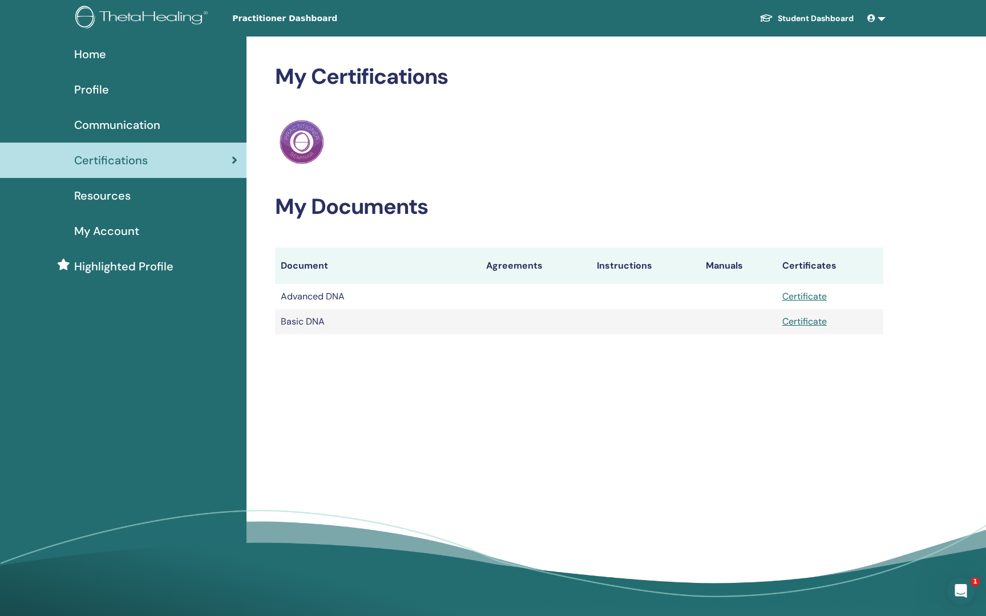
click at [141, 265] on span "Highlighted Profile" at bounding box center [123, 266] width 99 height 17
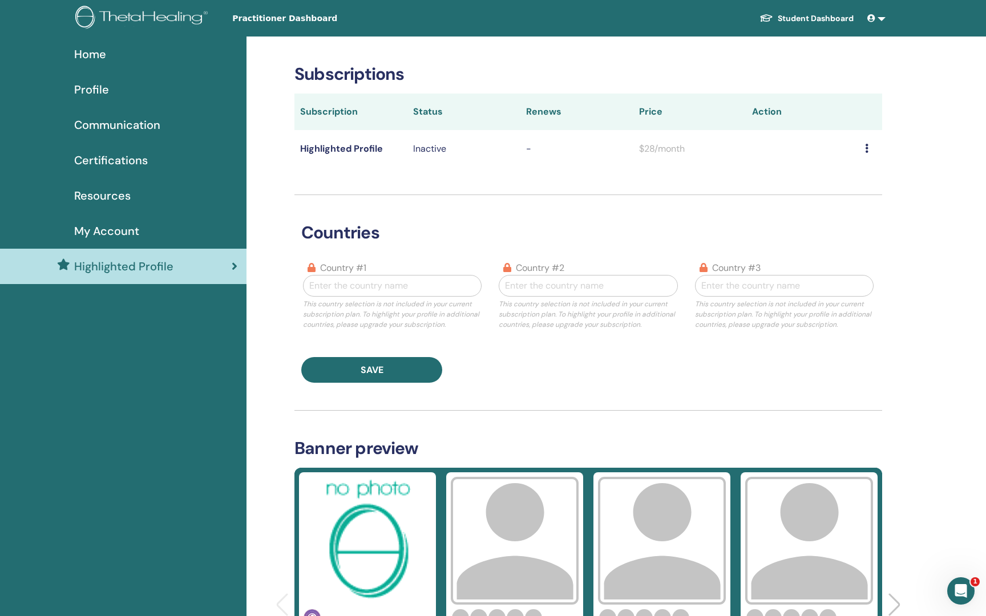
click at [140, 229] on div "My Account" at bounding box center [123, 230] width 228 height 17
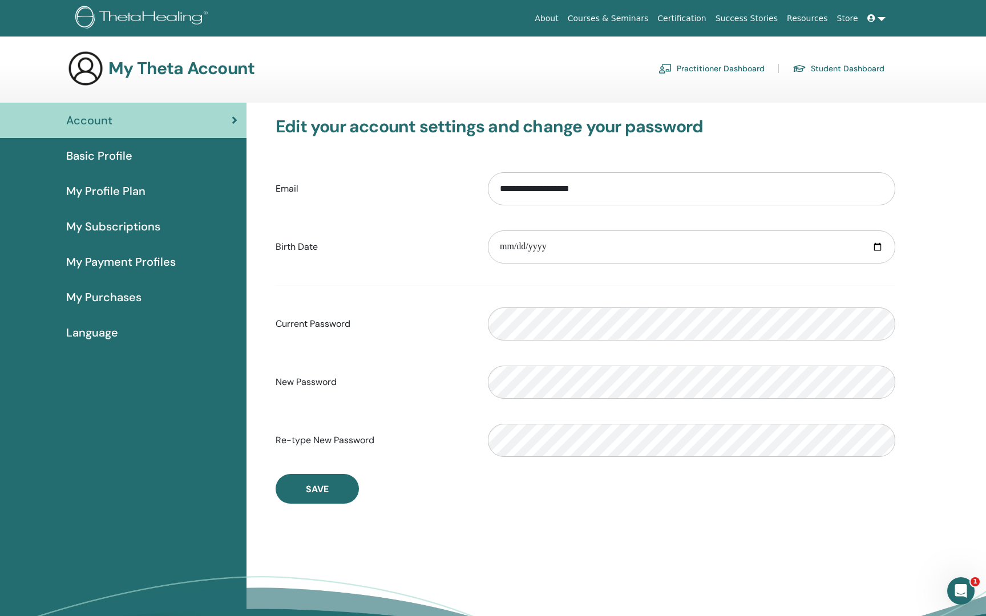
click at [118, 153] on span "Basic Profile" at bounding box center [99, 155] width 66 height 17
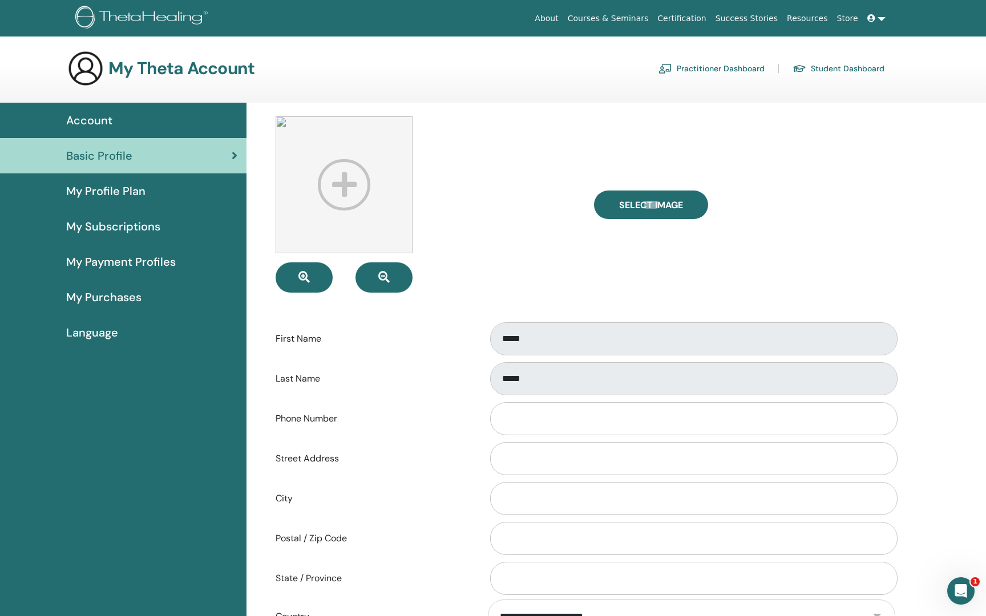
click at [964, 329] on div "Select Image First Name ***** Last Name ***** Phone Number Street Address City …" at bounding box center [615, 519] width 739 height 832
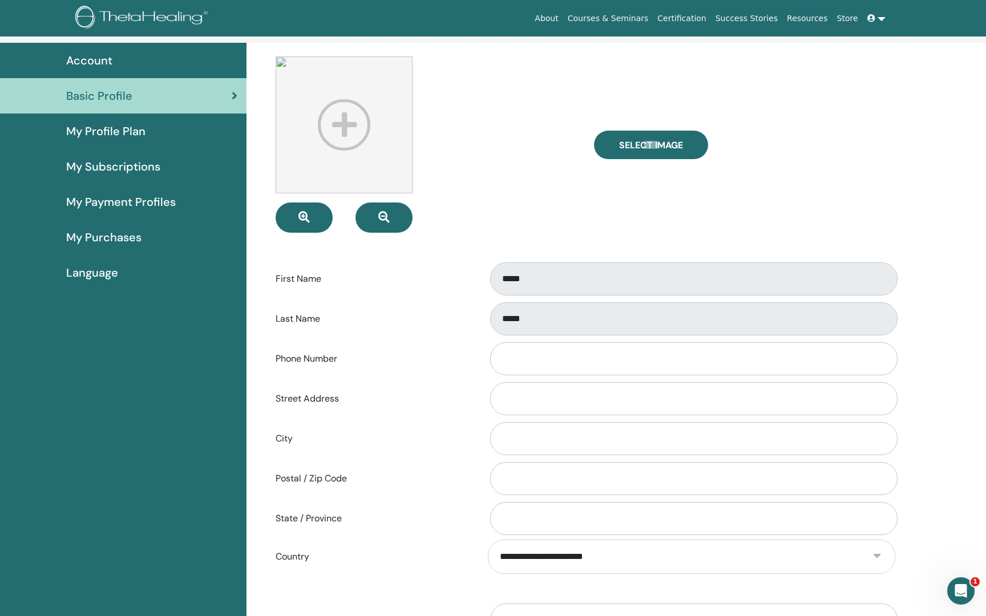
scroll to position [65, 0]
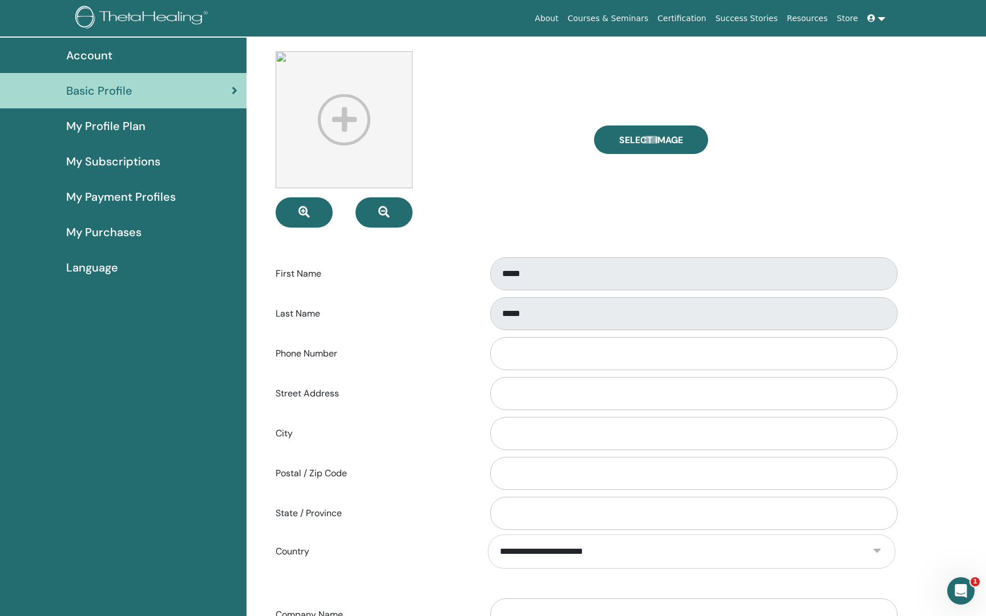
click at [756, 17] on link "Success Stories" at bounding box center [746, 18] width 71 height 21
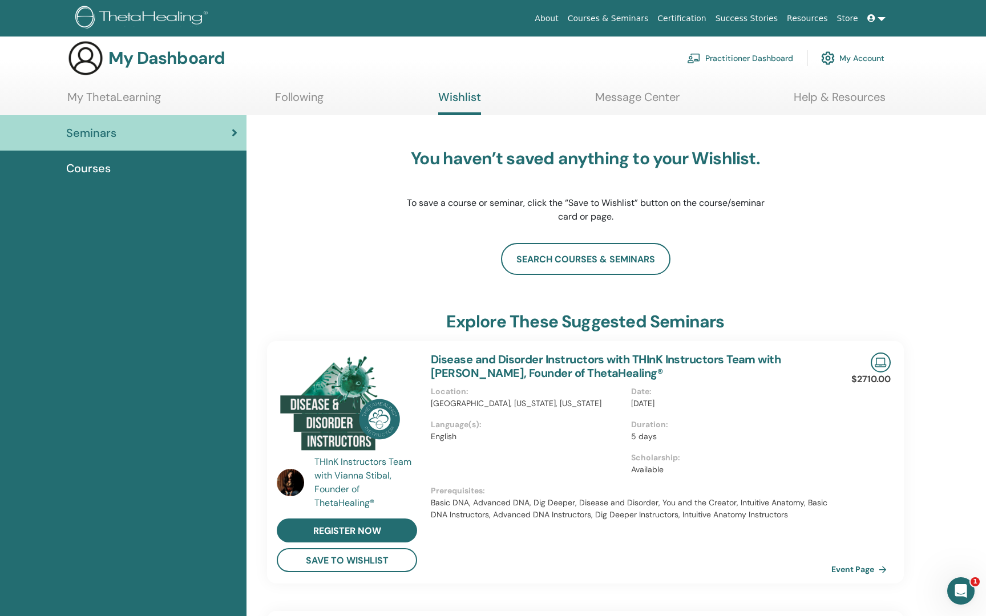
scroll to position [-1, 0]
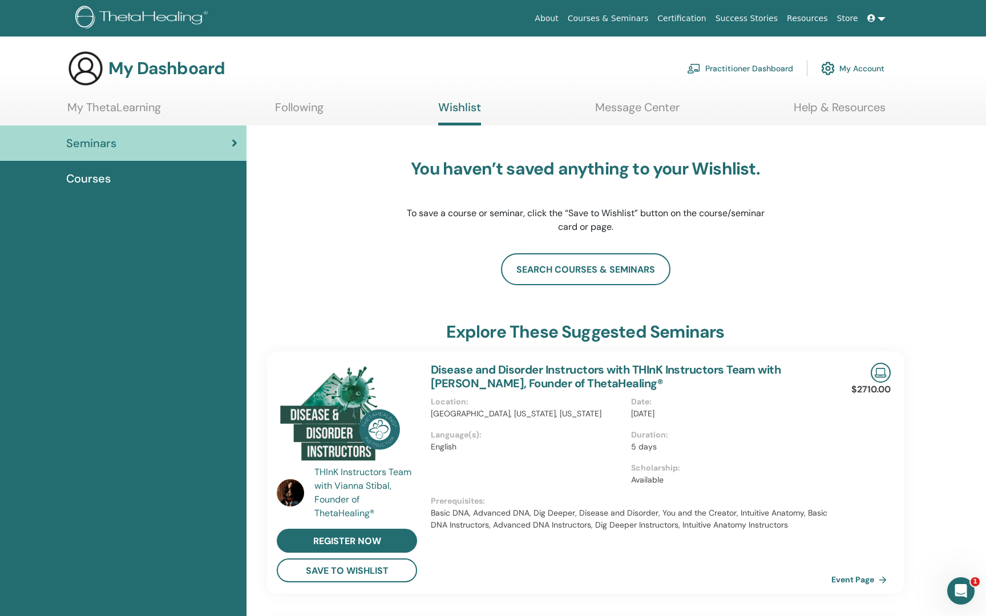
click at [114, 175] on div "Courses" at bounding box center [123, 178] width 228 height 17
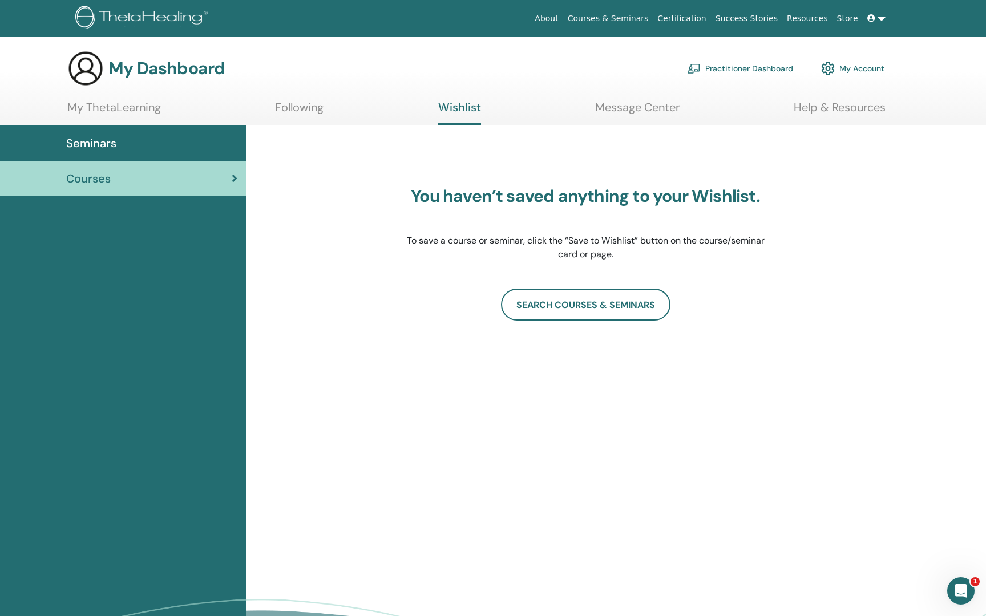
click at [303, 108] on link "Following" at bounding box center [299, 111] width 48 height 22
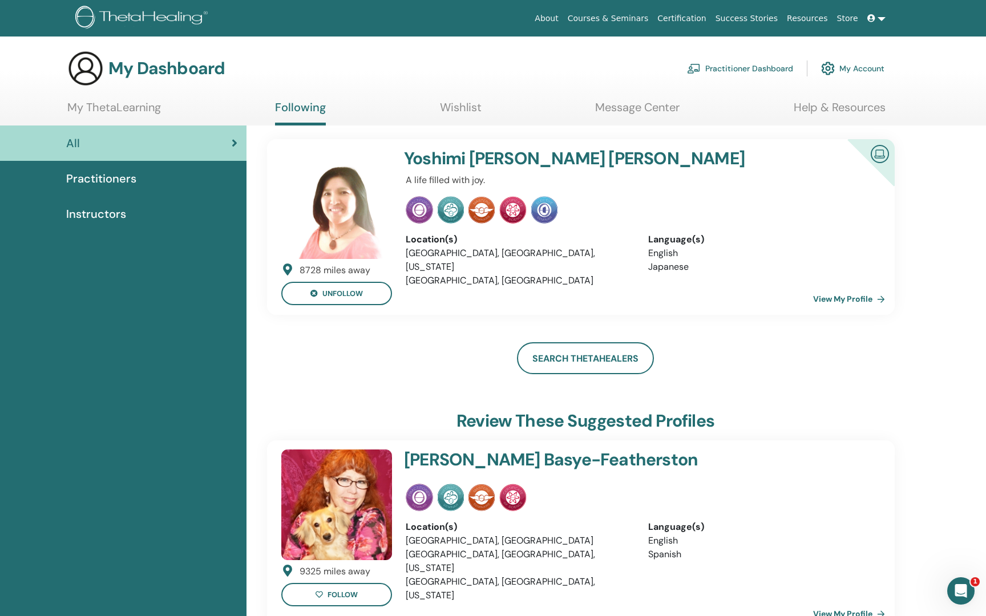
click at [627, 17] on link "Courses & Seminars" at bounding box center [608, 18] width 90 height 21
